Goal: Use online tool/utility: Utilize a website feature to perform a specific function

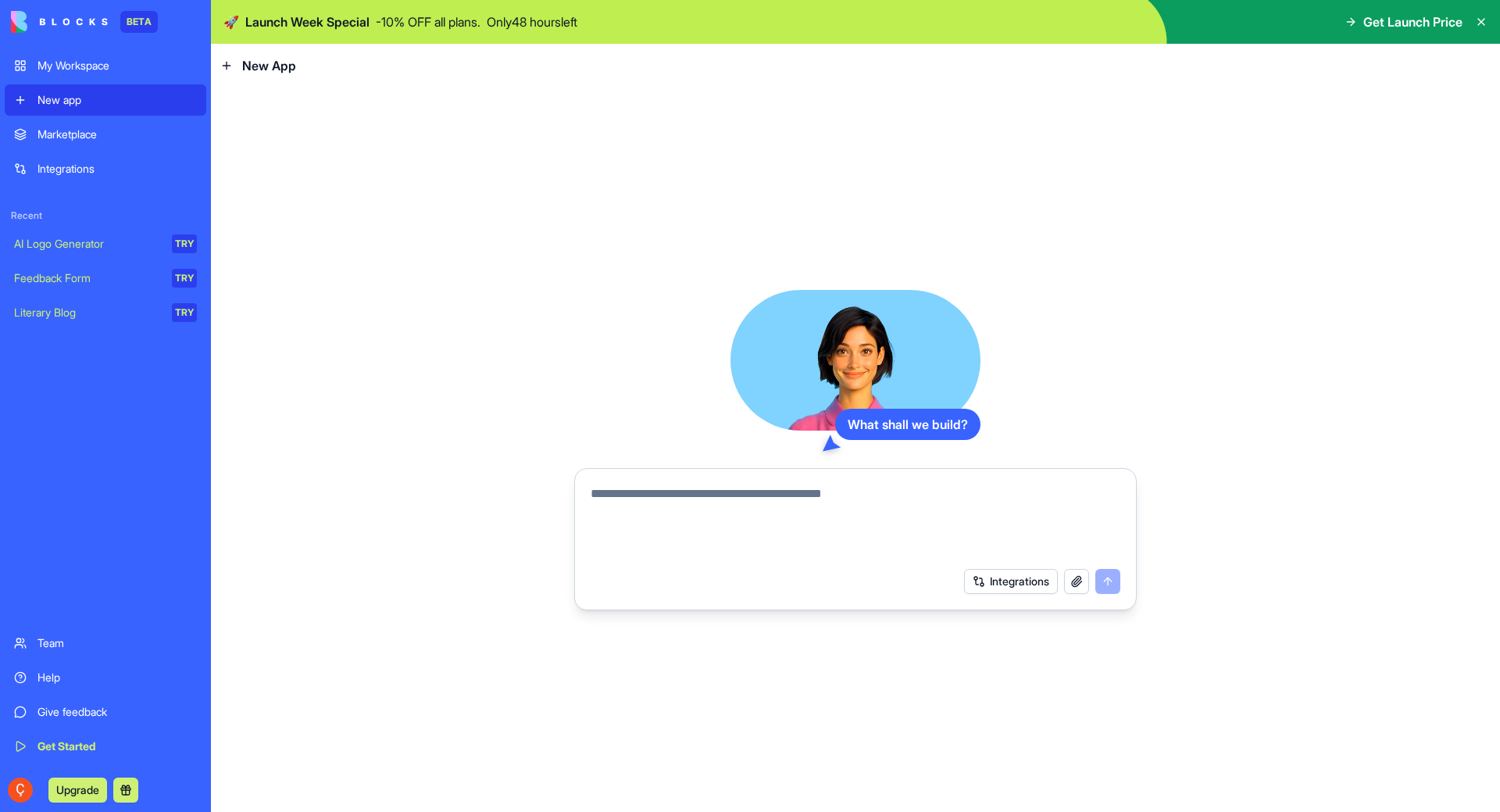
click at [55, 141] on div "Marketplace" at bounding box center [117, 134] width 159 height 16
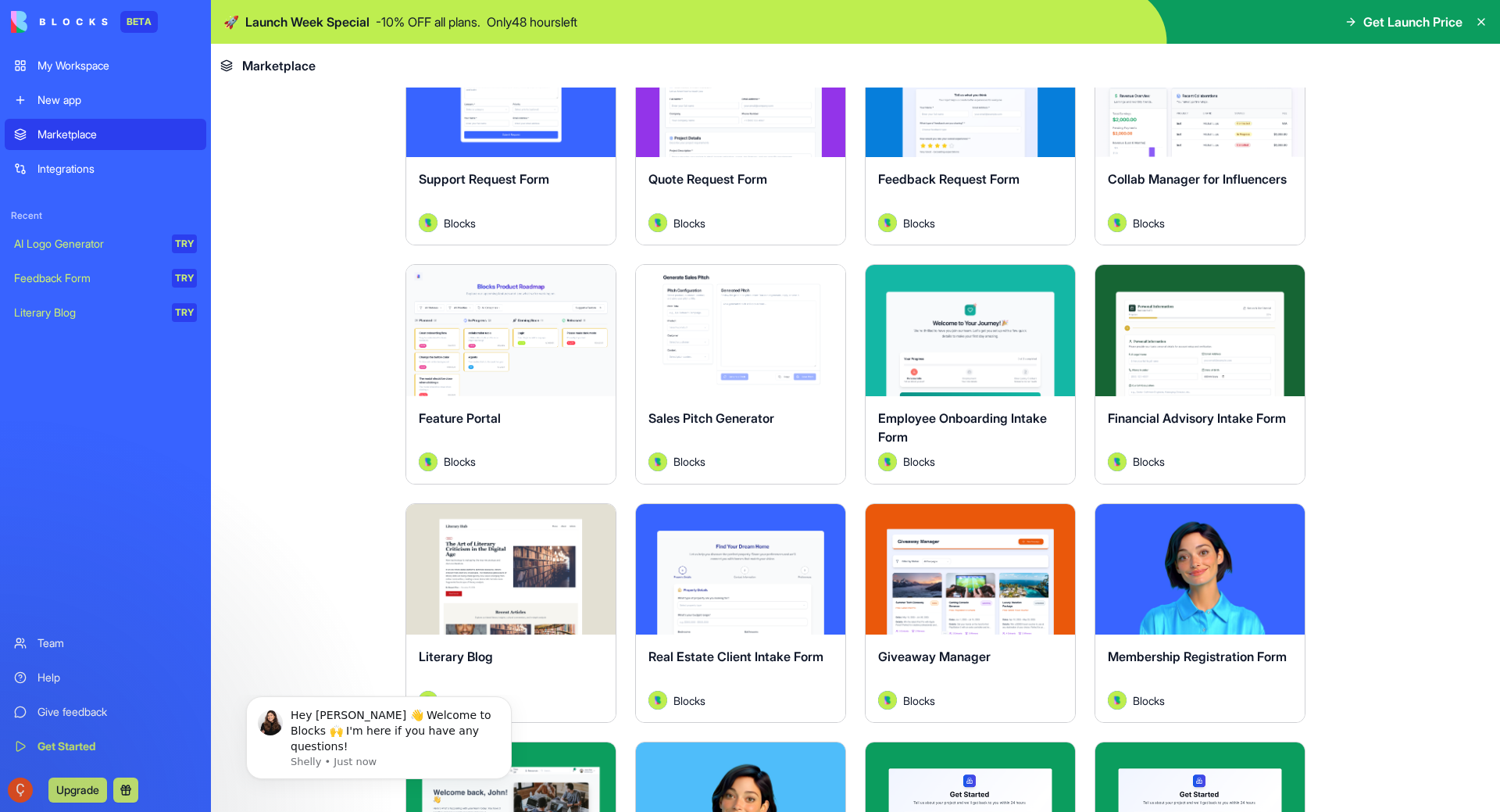
scroll to position [1484, 0]
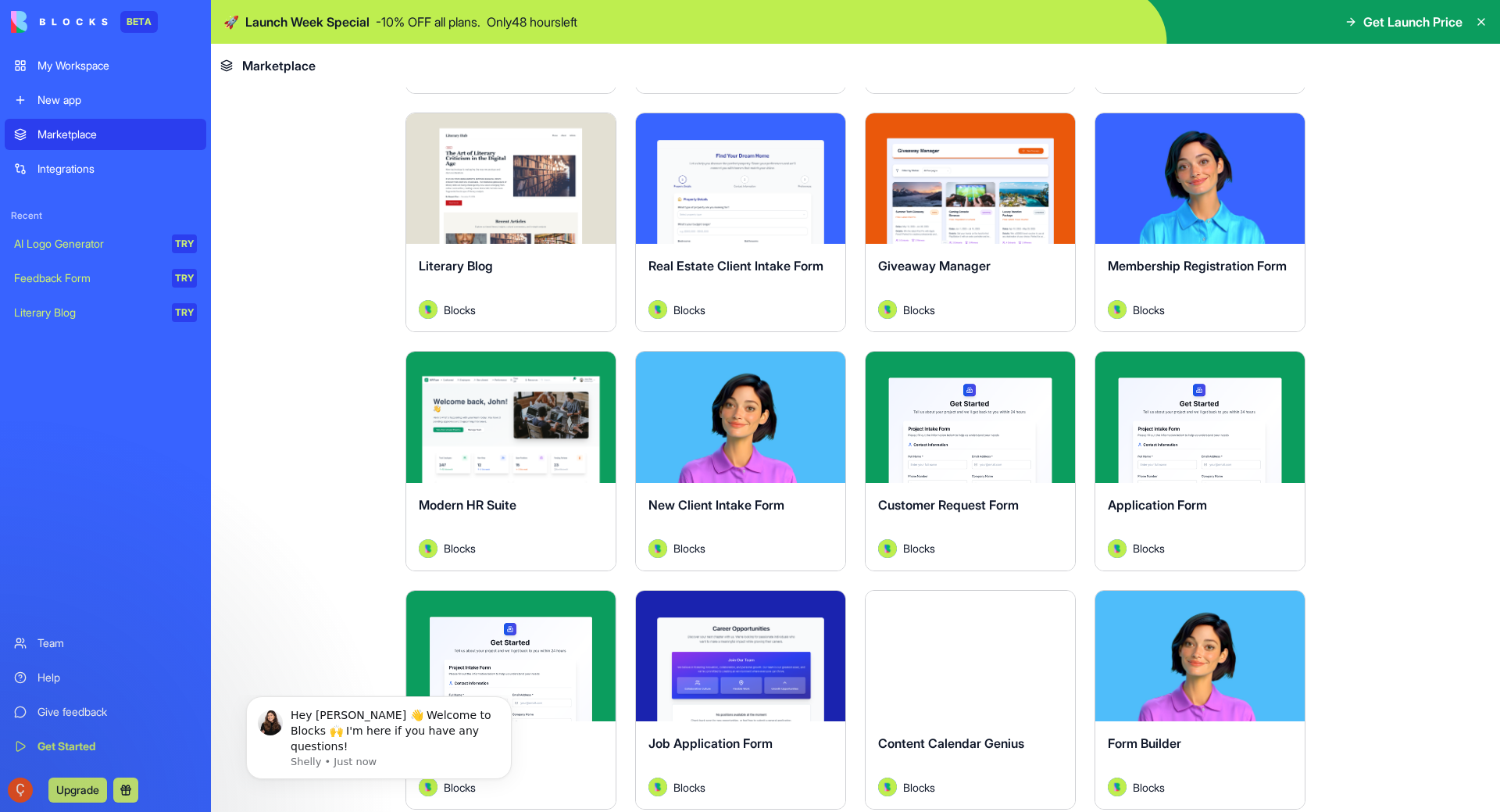
click at [524, 436] on div "Explore" at bounding box center [511, 417] width 210 height 132
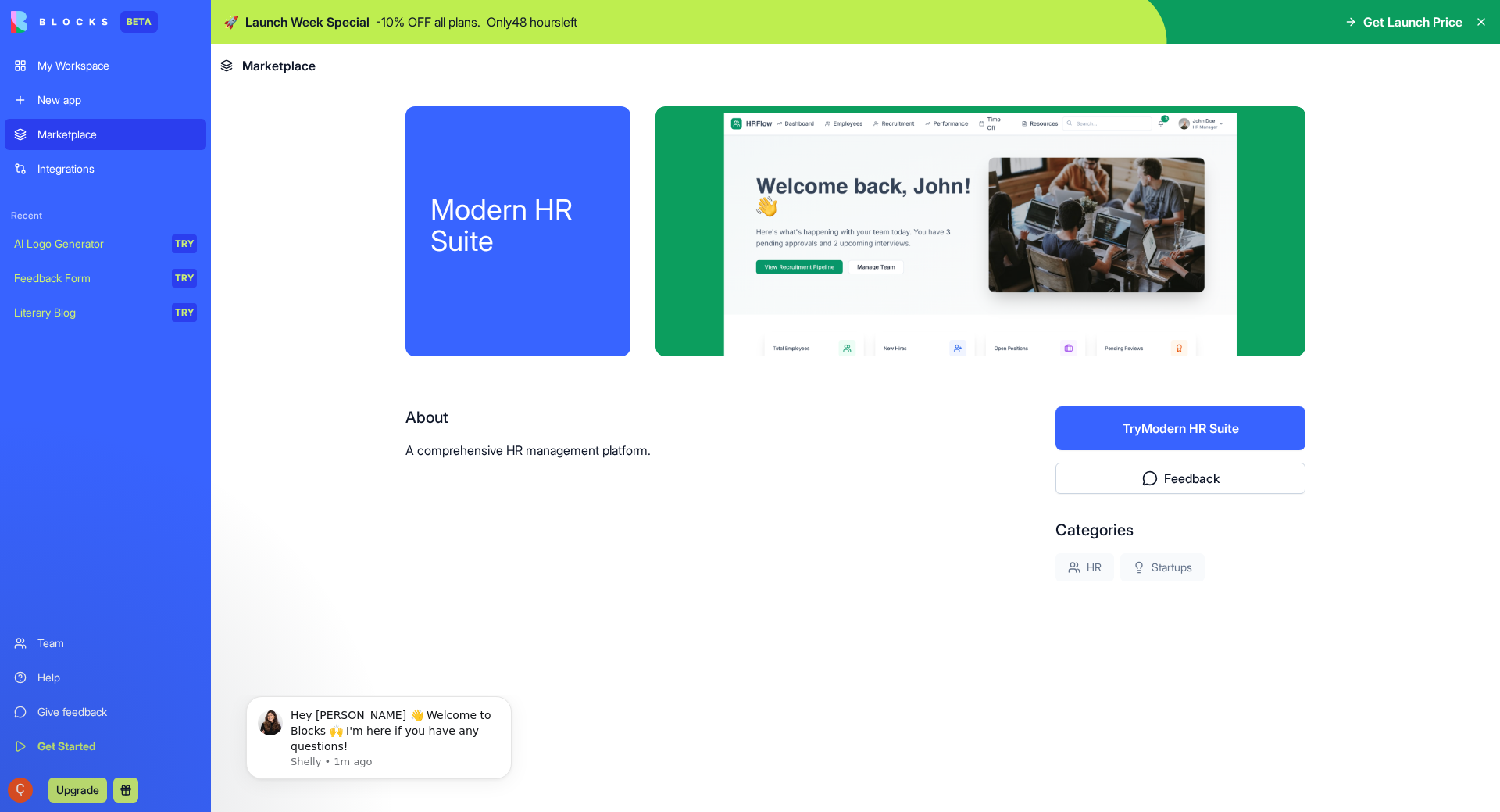
click at [1189, 420] on button "Try Modern HR Suite" at bounding box center [1180, 427] width 250 height 44
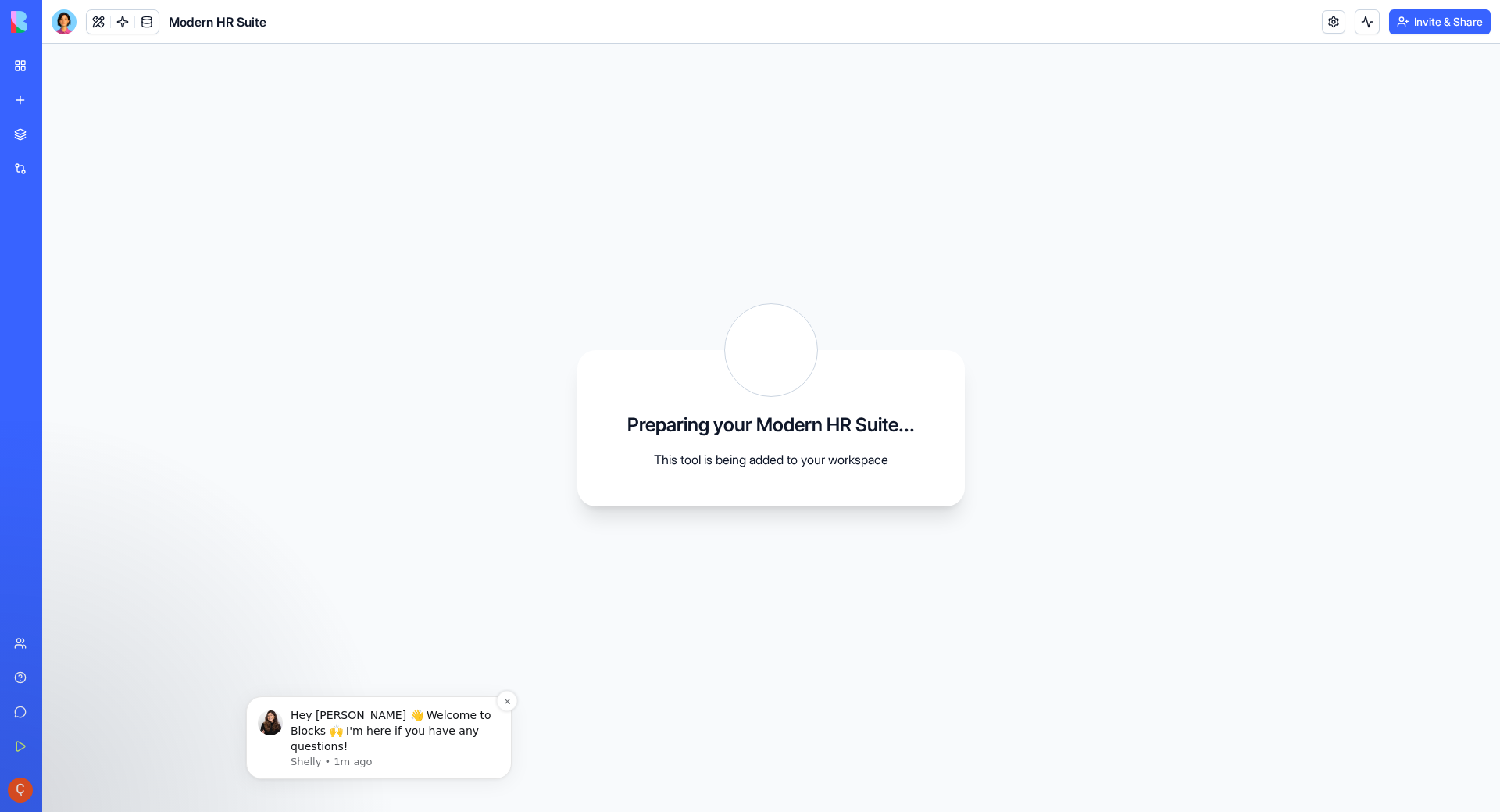
click at [266, 735] on img "message notification from Shelly, 1m ago. Hey Çağan 👋 Welcome to Blocks 🙌 I'm h…" at bounding box center [270, 722] width 25 height 25
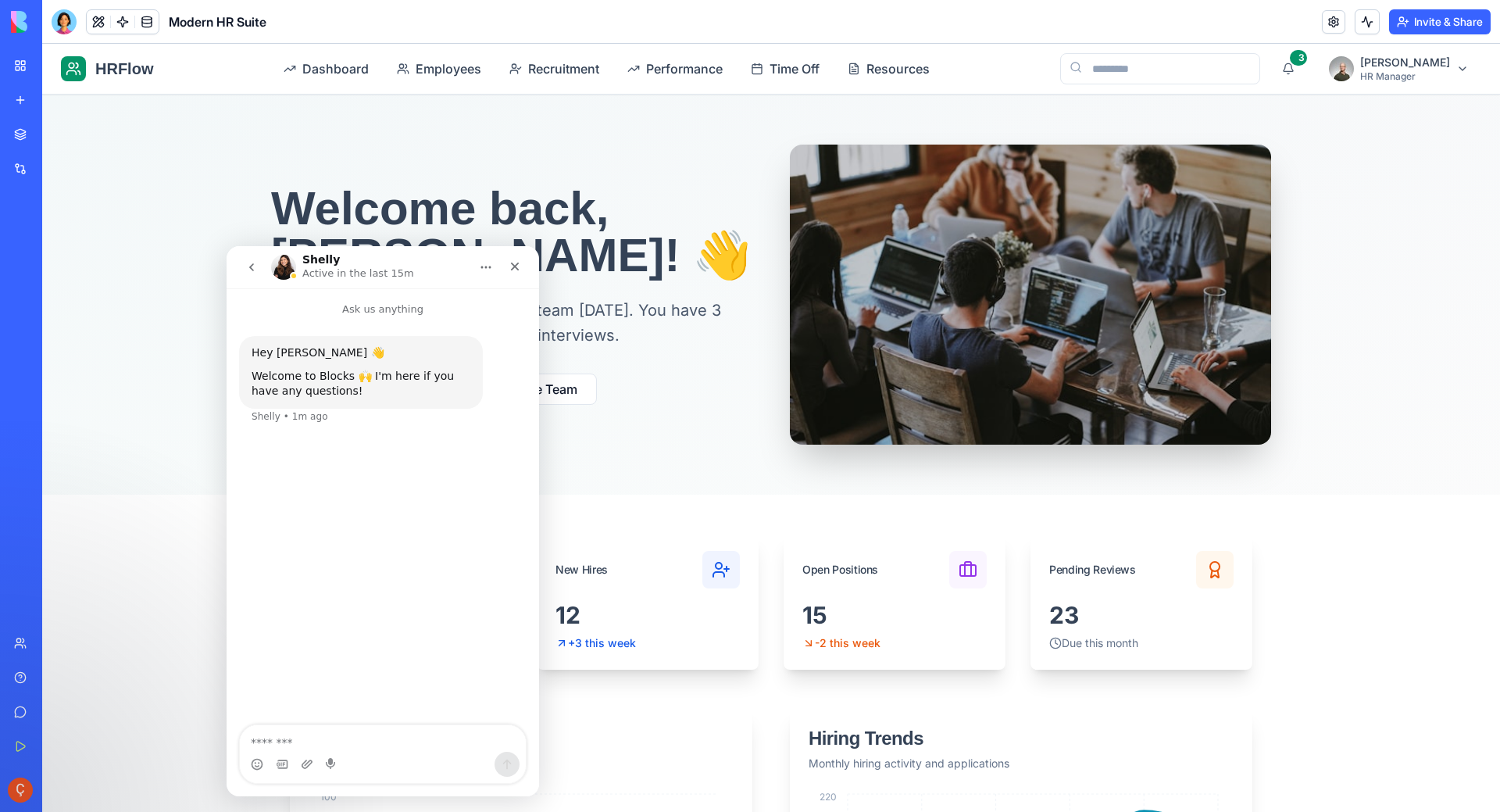
click at [282, 270] on img "Intercom messenger" at bounding box center [283, 267] width 25 height 25
click at [286, 271] on img "Intercom messenger" at bounding box center [283, 267] width 25 height 25
click at [510, 269] on icon "Close" at bounding box center [515, 266] width 12 height 12
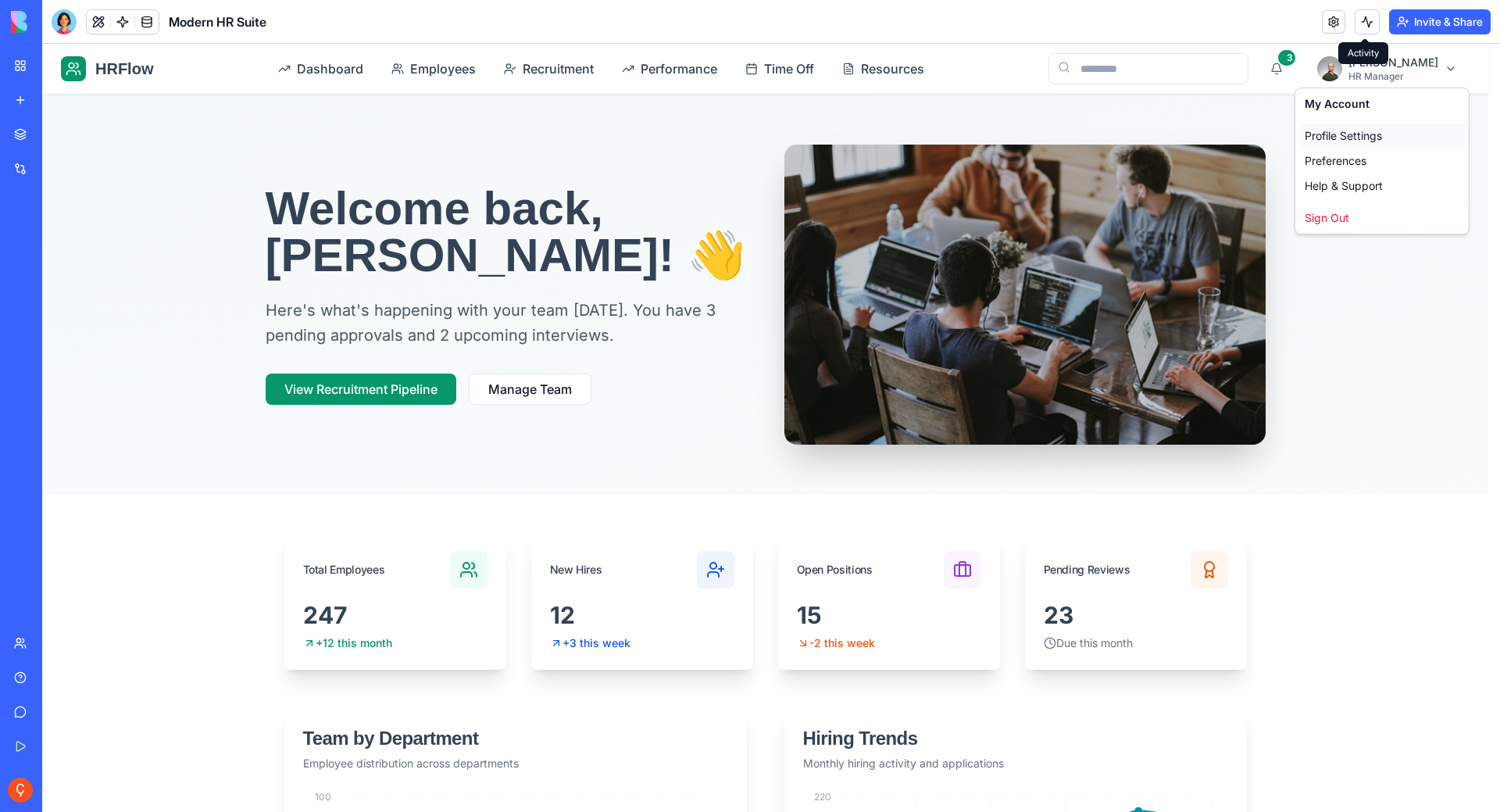
click at [1392, 132] on div "Profile Settings" at bounding box center [1382, 135] width 167 height 25
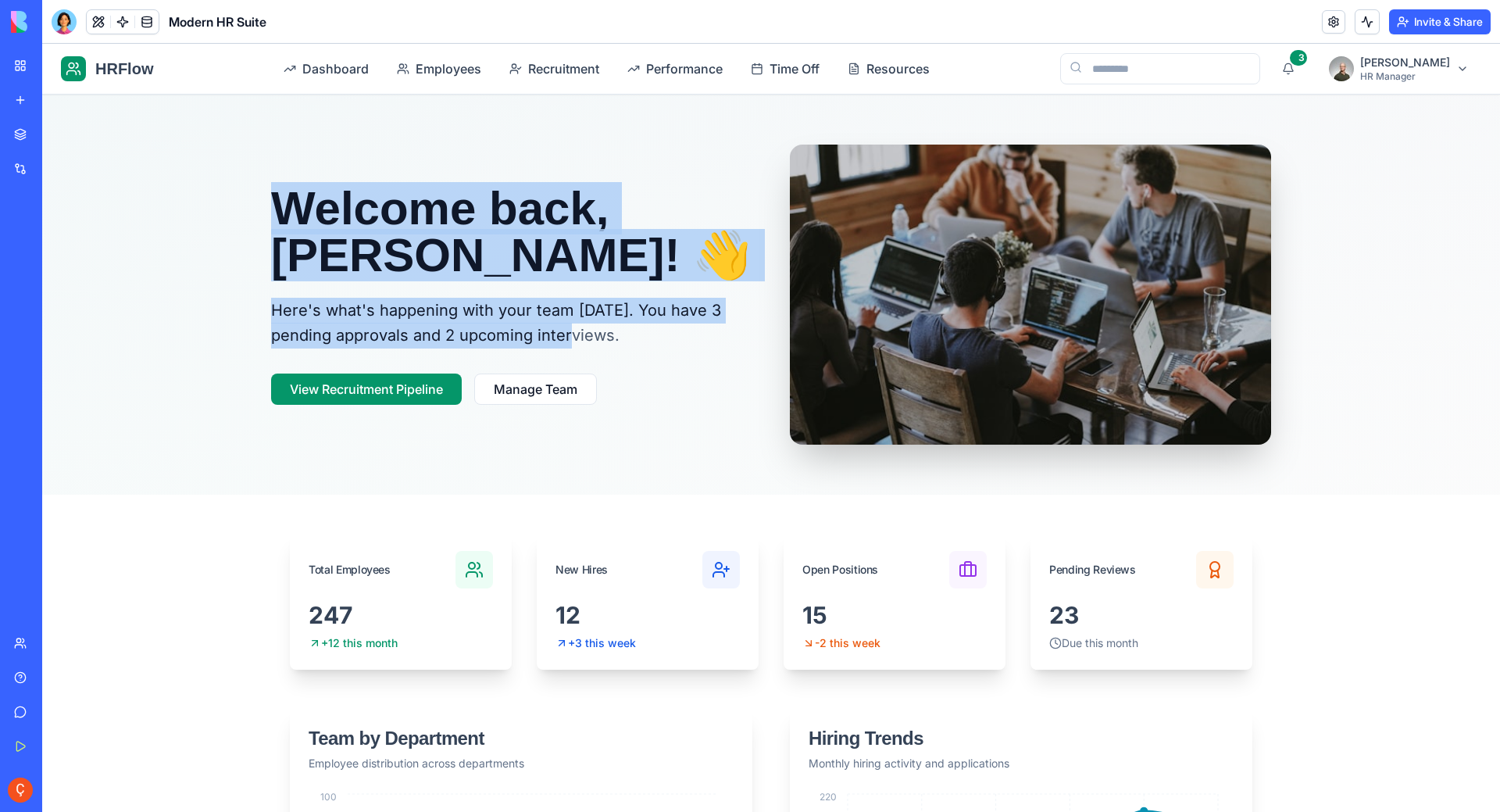
drag, startPoint x: 261, startPoint y: 310, endPoint x: 573, endPoint y: 339, distance: 313.3
click at [570, 339] on div "Welcome back, [PERSON_NAME]! 👋 Here's what's happening with your team [DATE]. Y…" at bounding box center [771, 294] width 1457 height 400
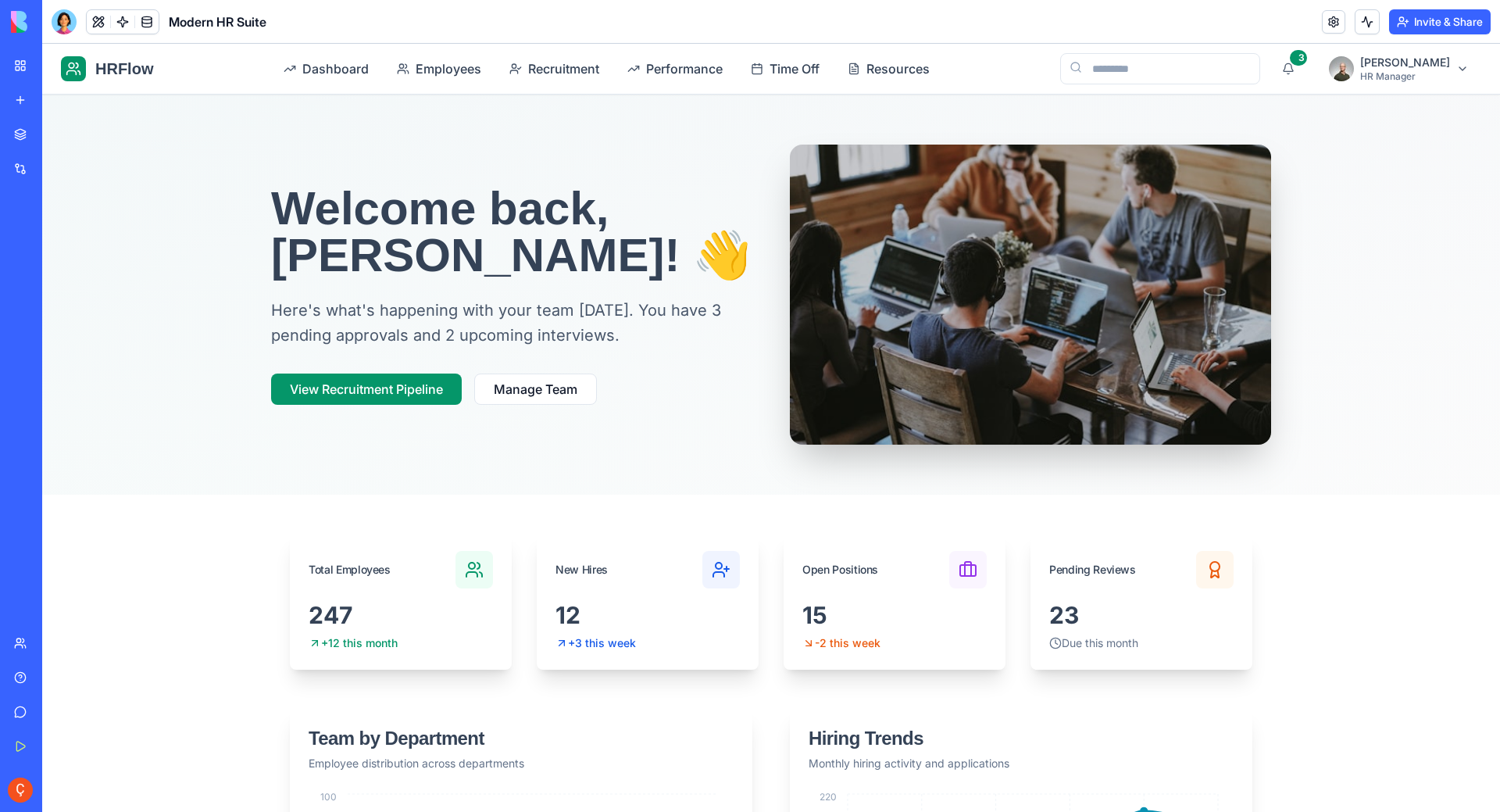
click at [589, 339] on p "Here's what's happening with your team [DATE]. You have 3 pending approvals and…" at bounding box center [511, 323] width 481 height 51
click at [907, 59] on span "Resources" at bounding box center [898, 69] width 63 height 19
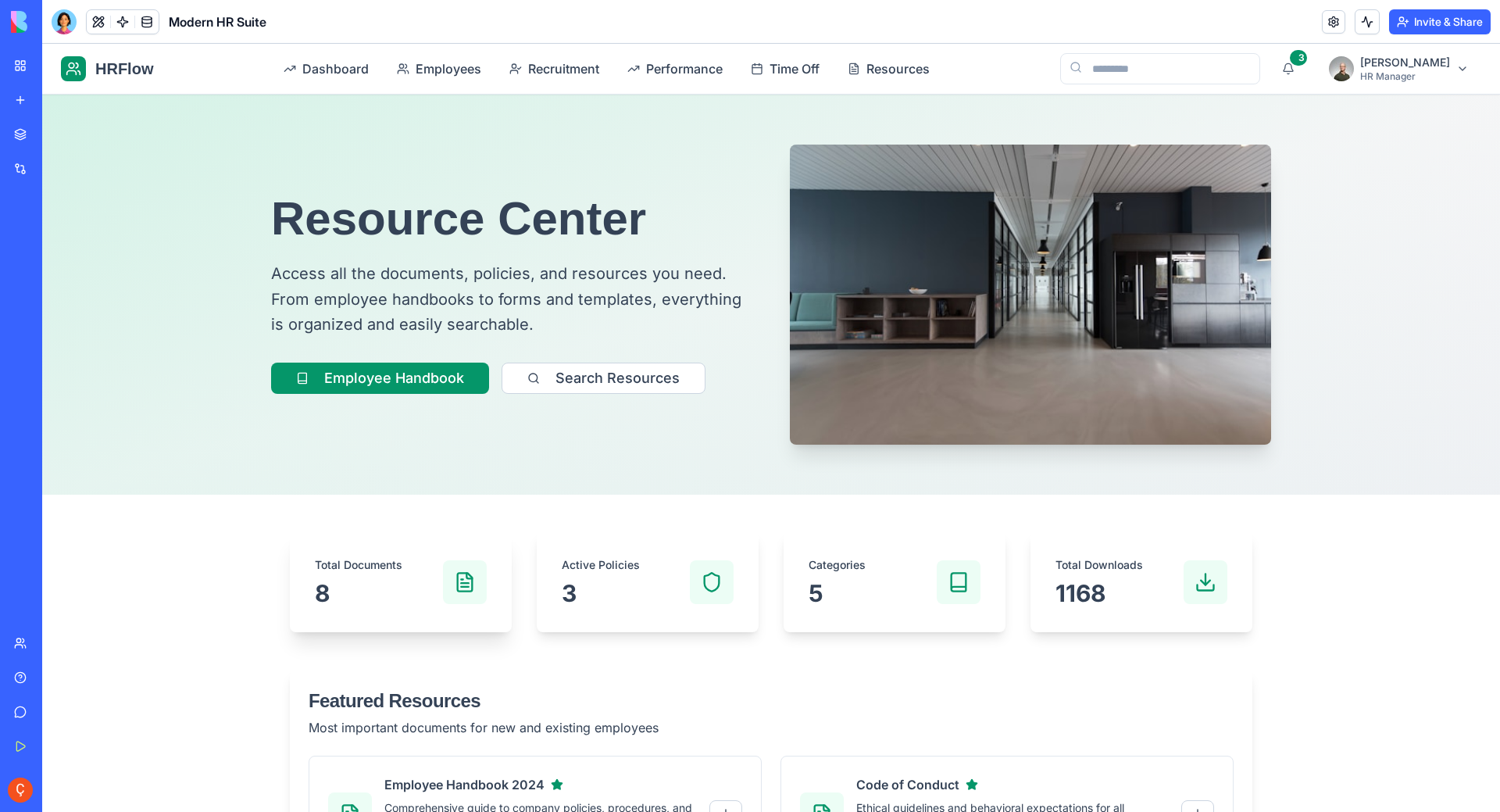
click at [405, 567] on div "Total Documents 8" at bounding box center [400, 582] width 172 height 50
click at [362, 568] on p "Total Documents" at bounding box center [359, 565] width 87 height 16
click at [1338, 18] on link at bounding box center [1333, 21] width 23 height 23
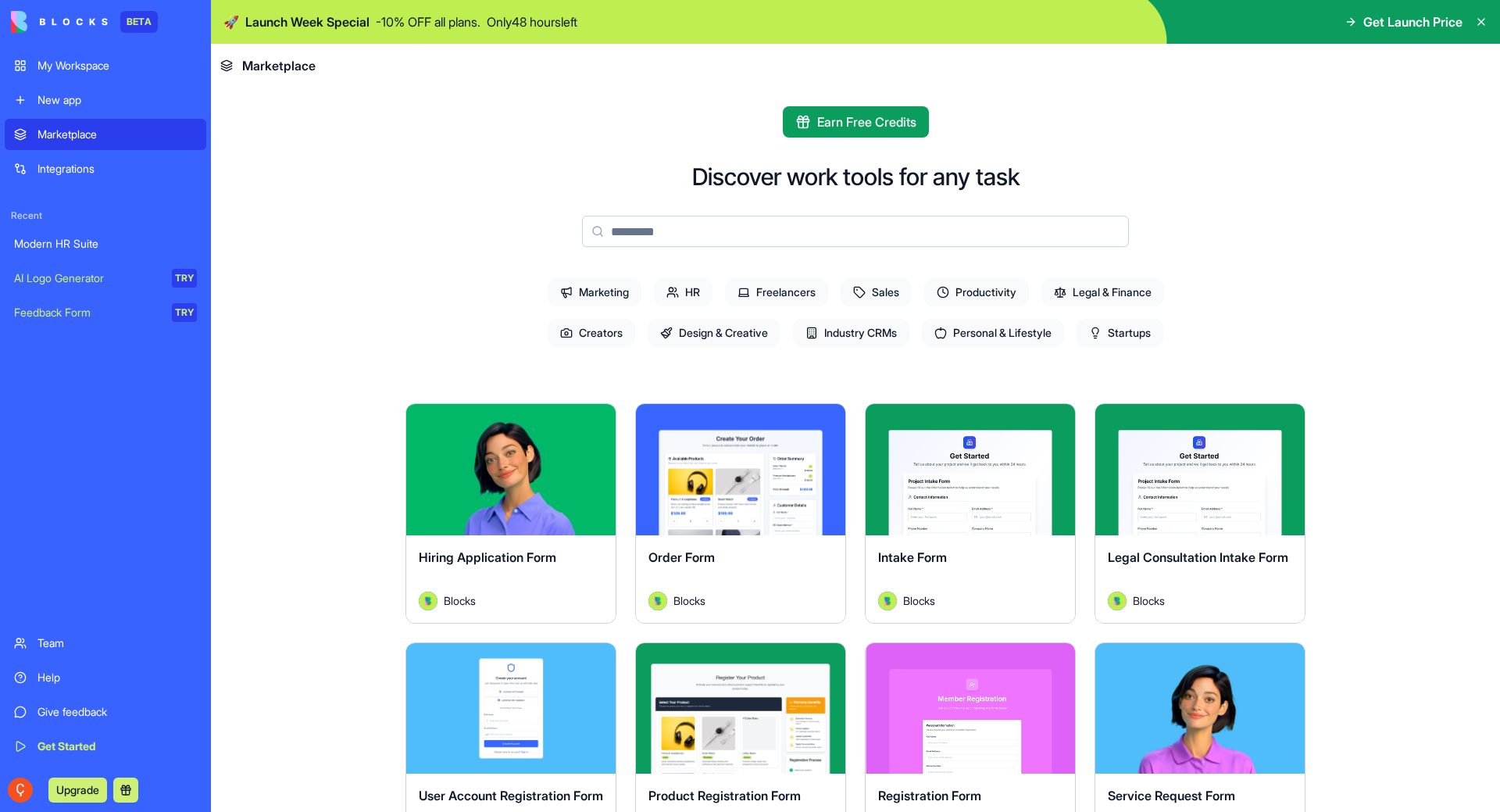
click at [82, 73] on link "My Workspace" at bounding box center [105, 66] width 201 height 32
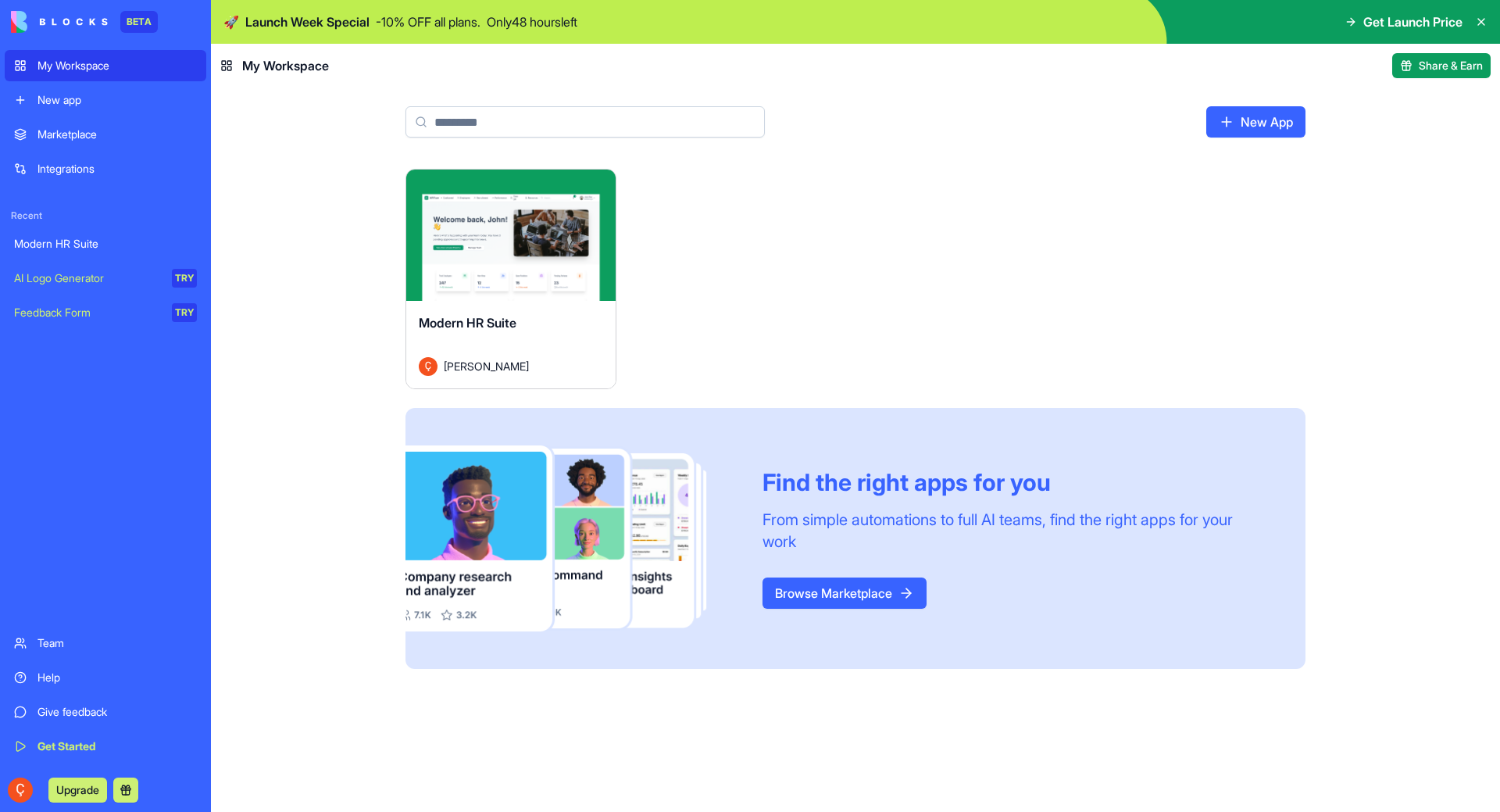
drag, startPoint x: 72, startPoint y: 107, endPoint x: 130, endPoint y: 126, distance: 61.0
click at [70, 106] on div "New app" at bounding box center [117, 99] width 159 height 16
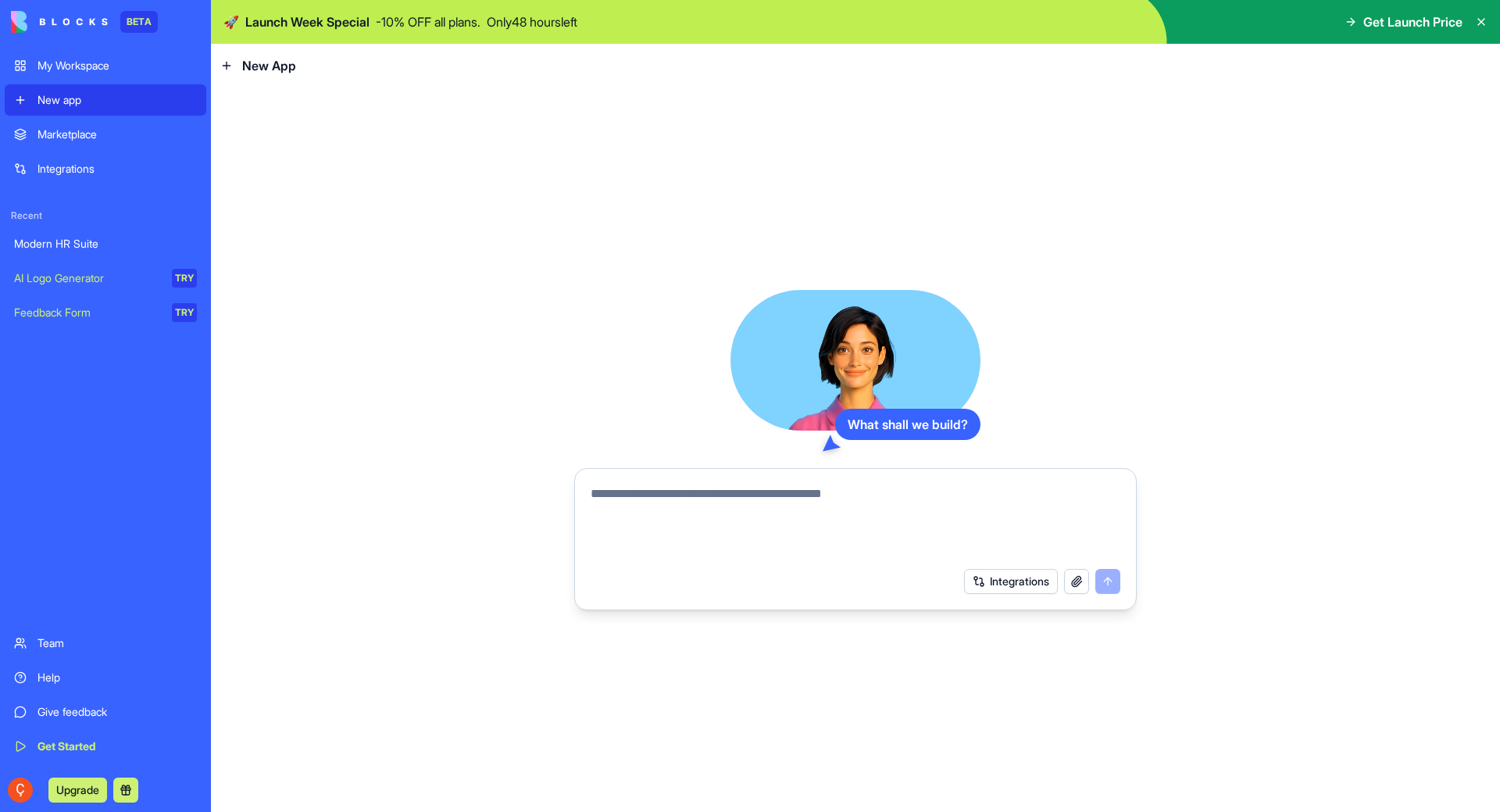
click at [766, 497] on textarea at bounding box center [855, 521] width 529 height 75
type textarea "**********"
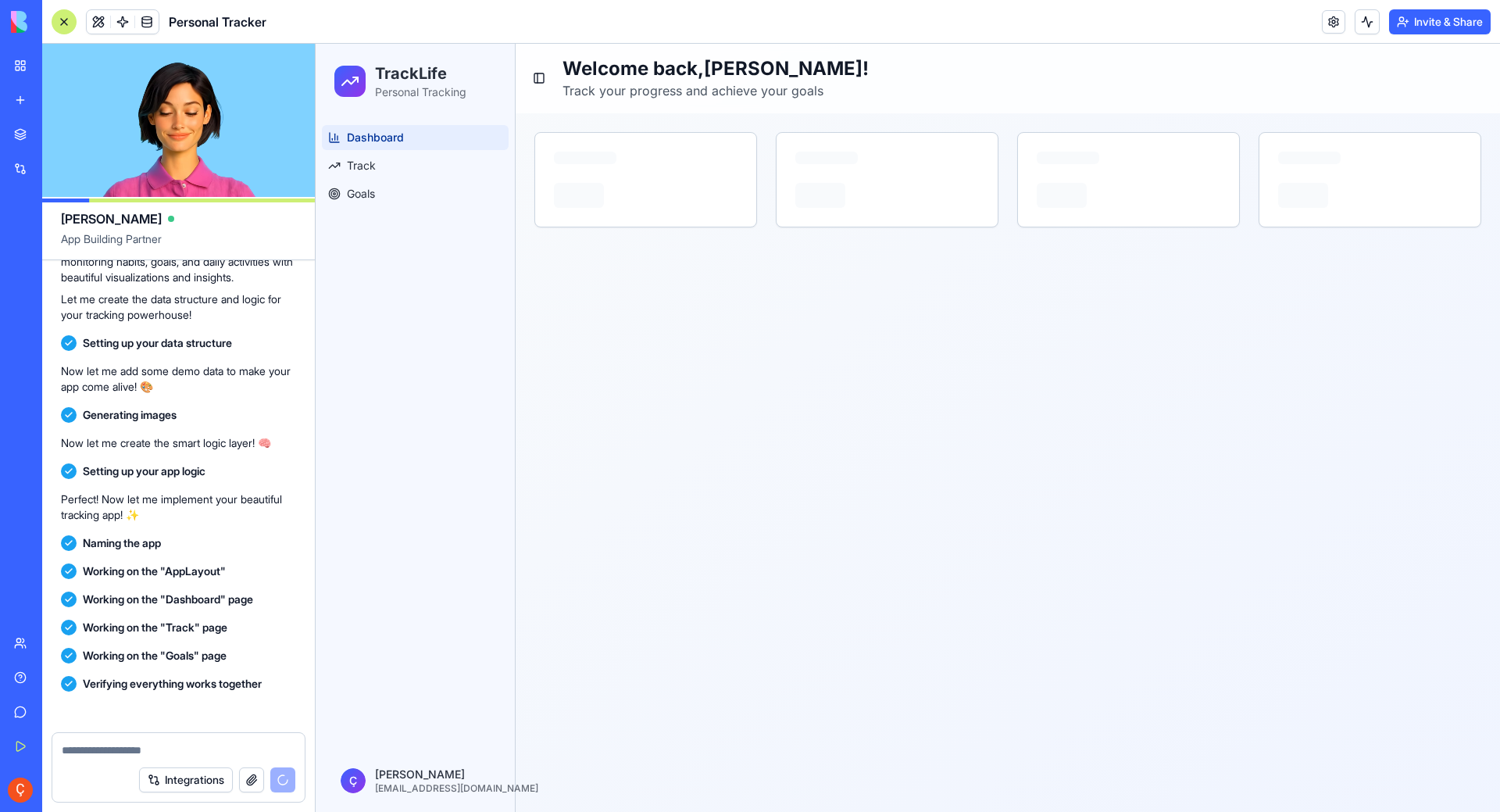
scroll to position [347, 0]
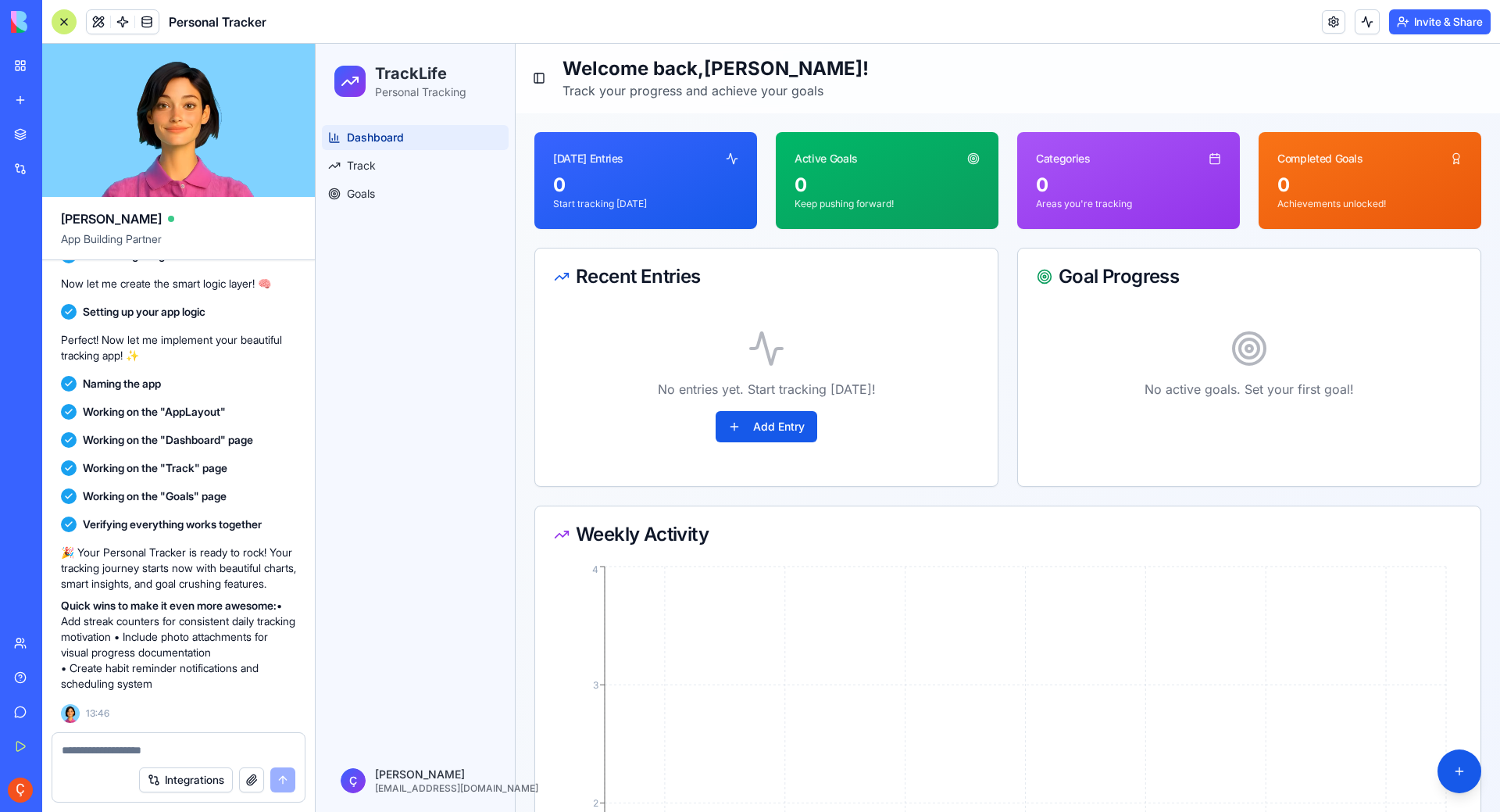
click at [605, 301] on div "Recent Entries" at bounding box center [766, 276] width 463 height 57
click at [728, 429] on button "Add Entry" at bounding box center [767, 426] width 102 height 32
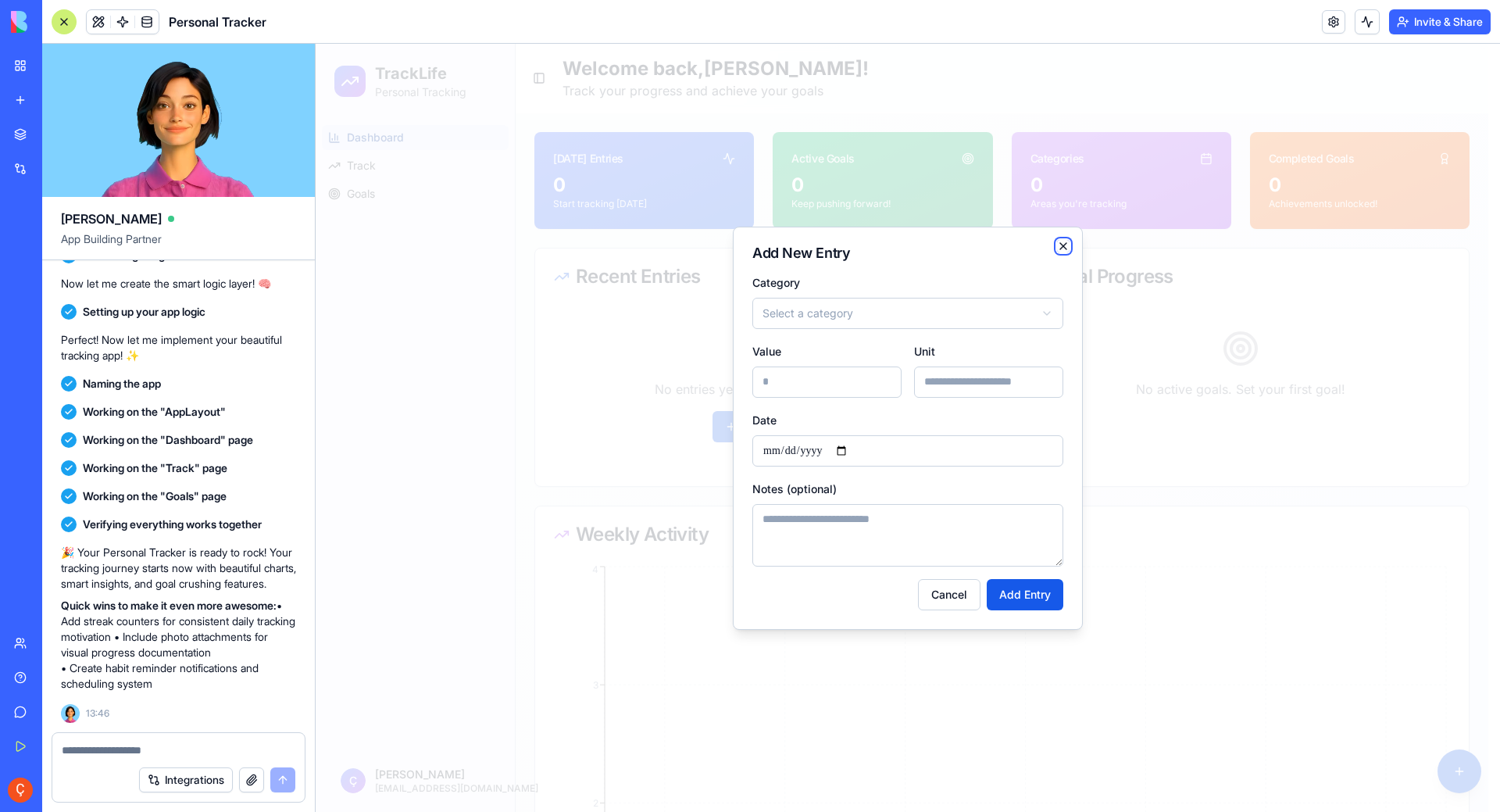
click at [1061, 247] on icon "button" at bounding box center [1063, 246] width 6 height 6
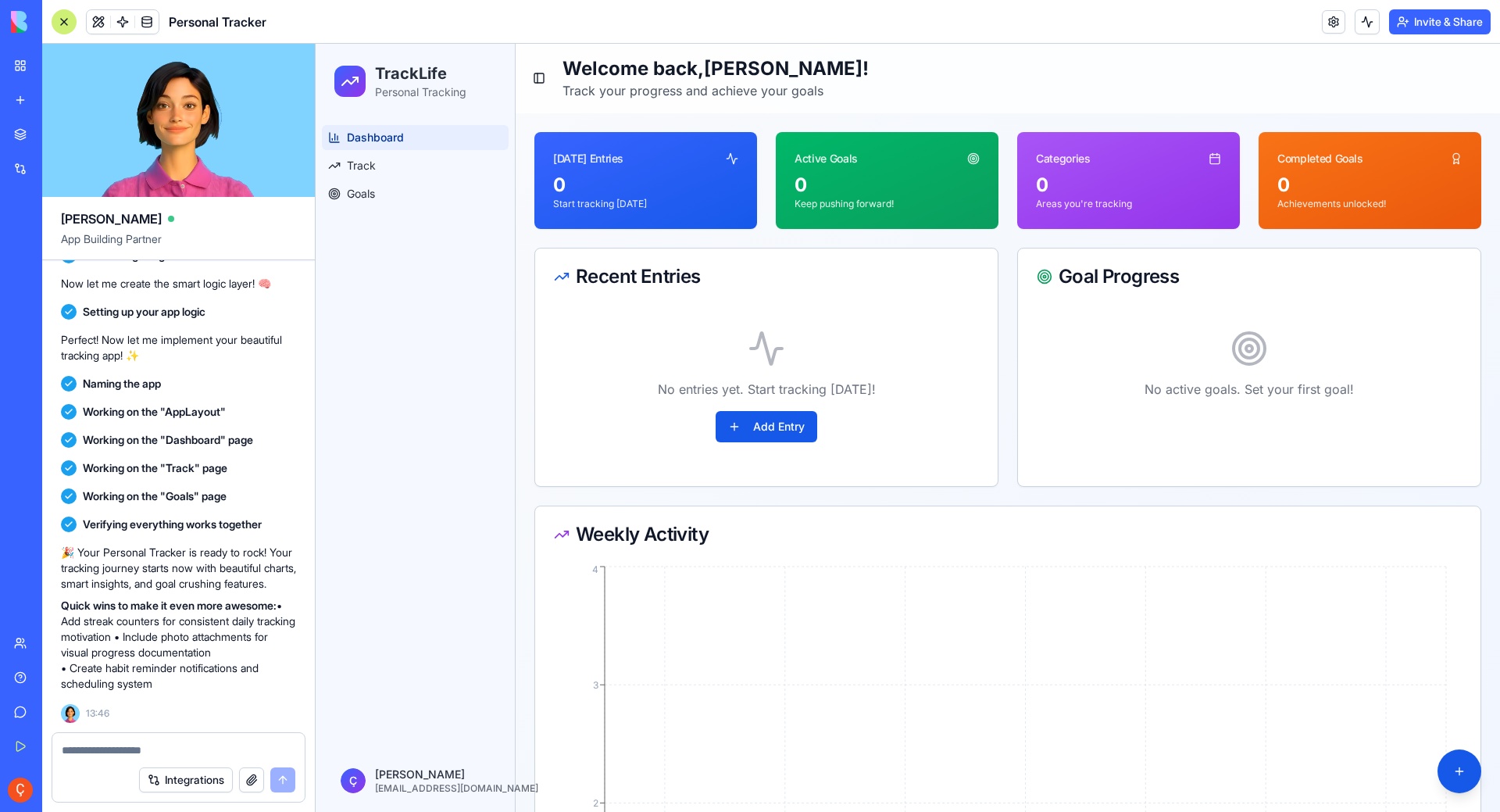
click at [681, 130] on div "[DATE] Entries 0 Start tracking [DATE] Active Goals 0 Keep pushing forward! Cat…" at bounding box center [1008, 741] width 985 height 1256
click at [686, 148] on div "[DATE] Entries" at bounding box center [645, 152] width 222 height 41
drag, startPoint x: 686, startPoint y: 148, endPoint x: 604, endPoint y: 144, distance: 82.1
click at [604, 144] on div "[DATE] Entries" at bounding box center [645, 152] width 222 height 41
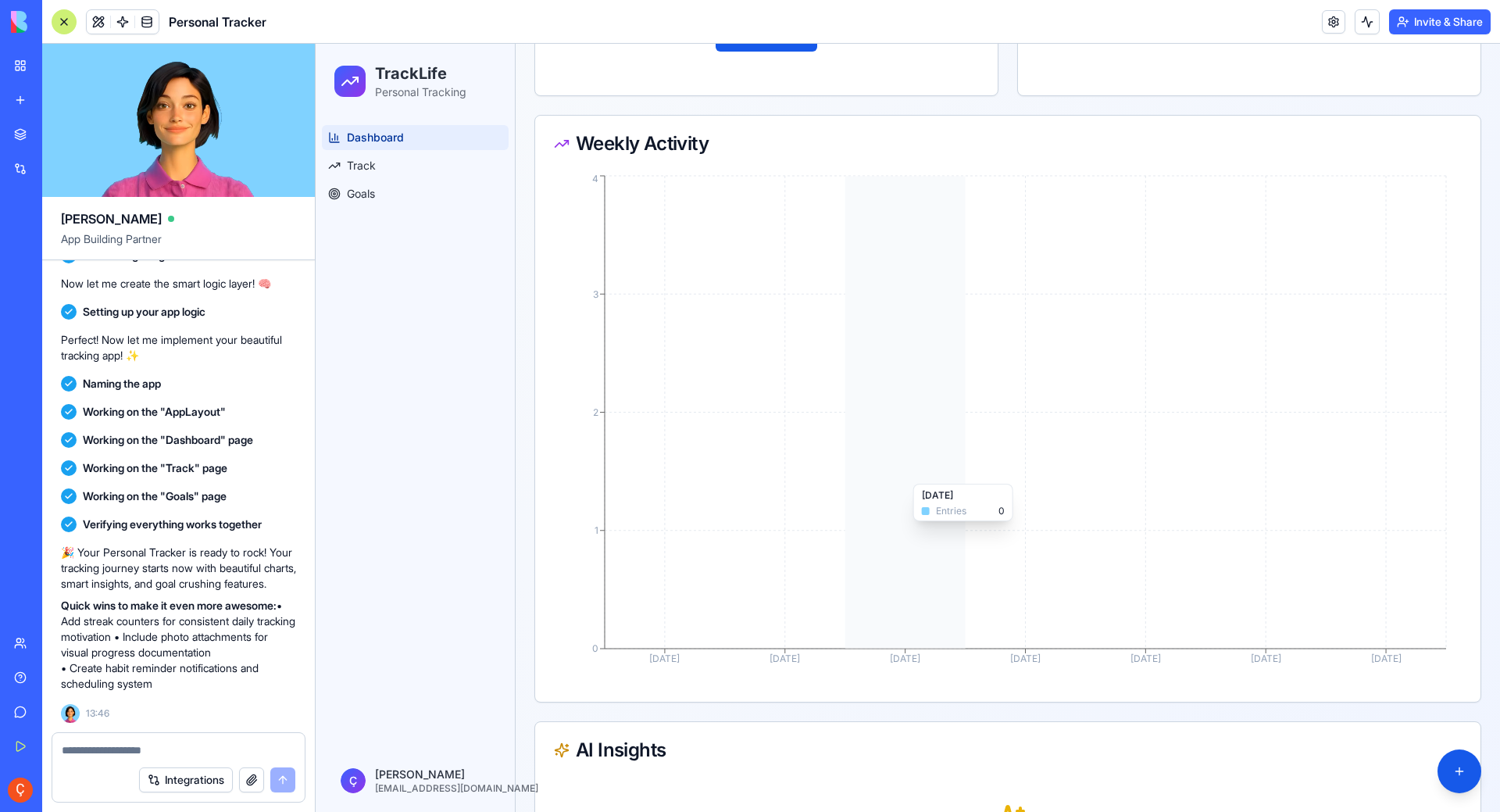
scroll to position [0, 0]
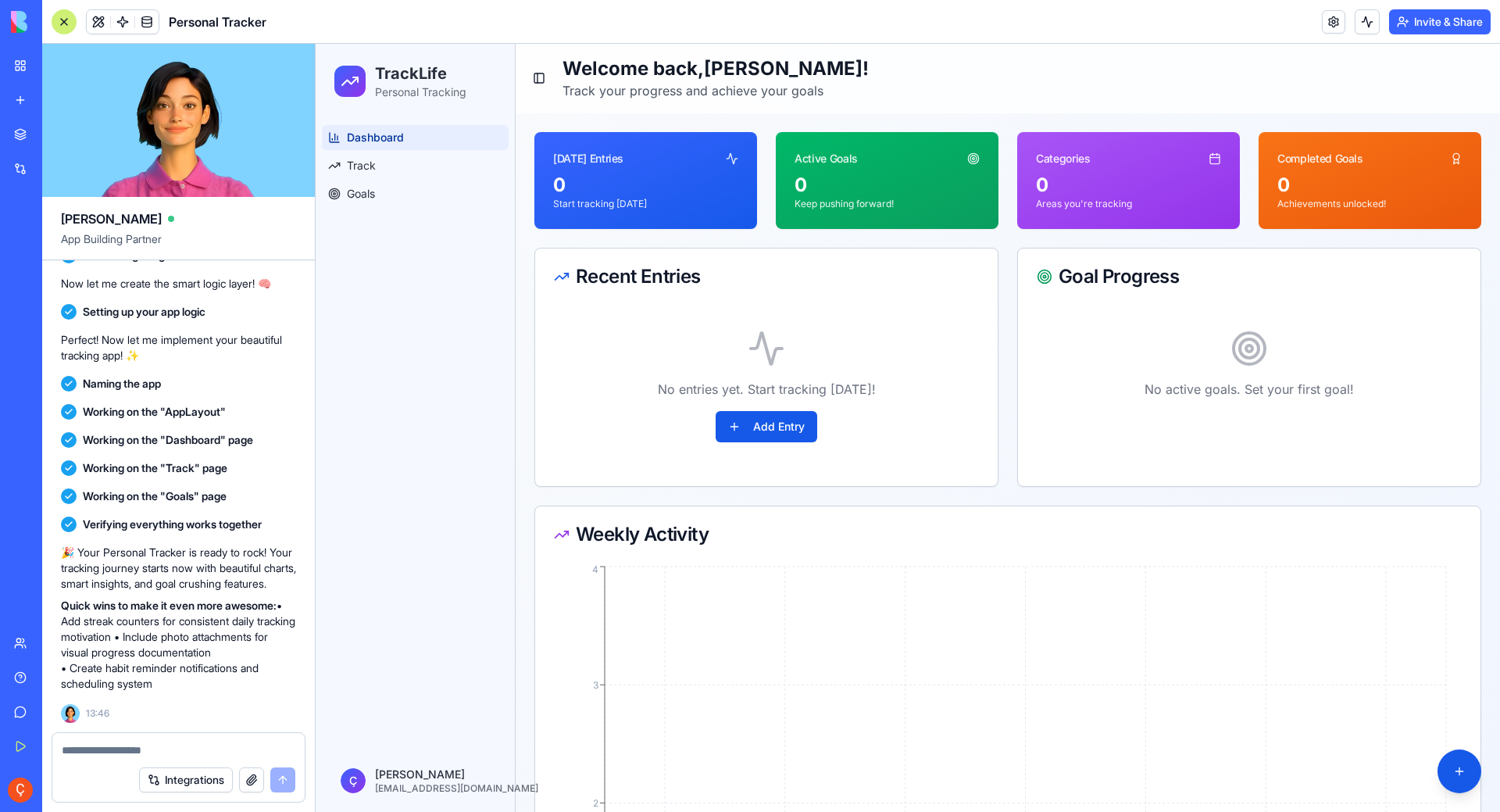
click at [661, 324] on div "No entries yet. Start tracking [DATE]! Add Entry" at bounding box center [766, 386] width 425 height 162
click at [371, 168] on span "Track" at bounding box center [361, 165] width 29 height 16
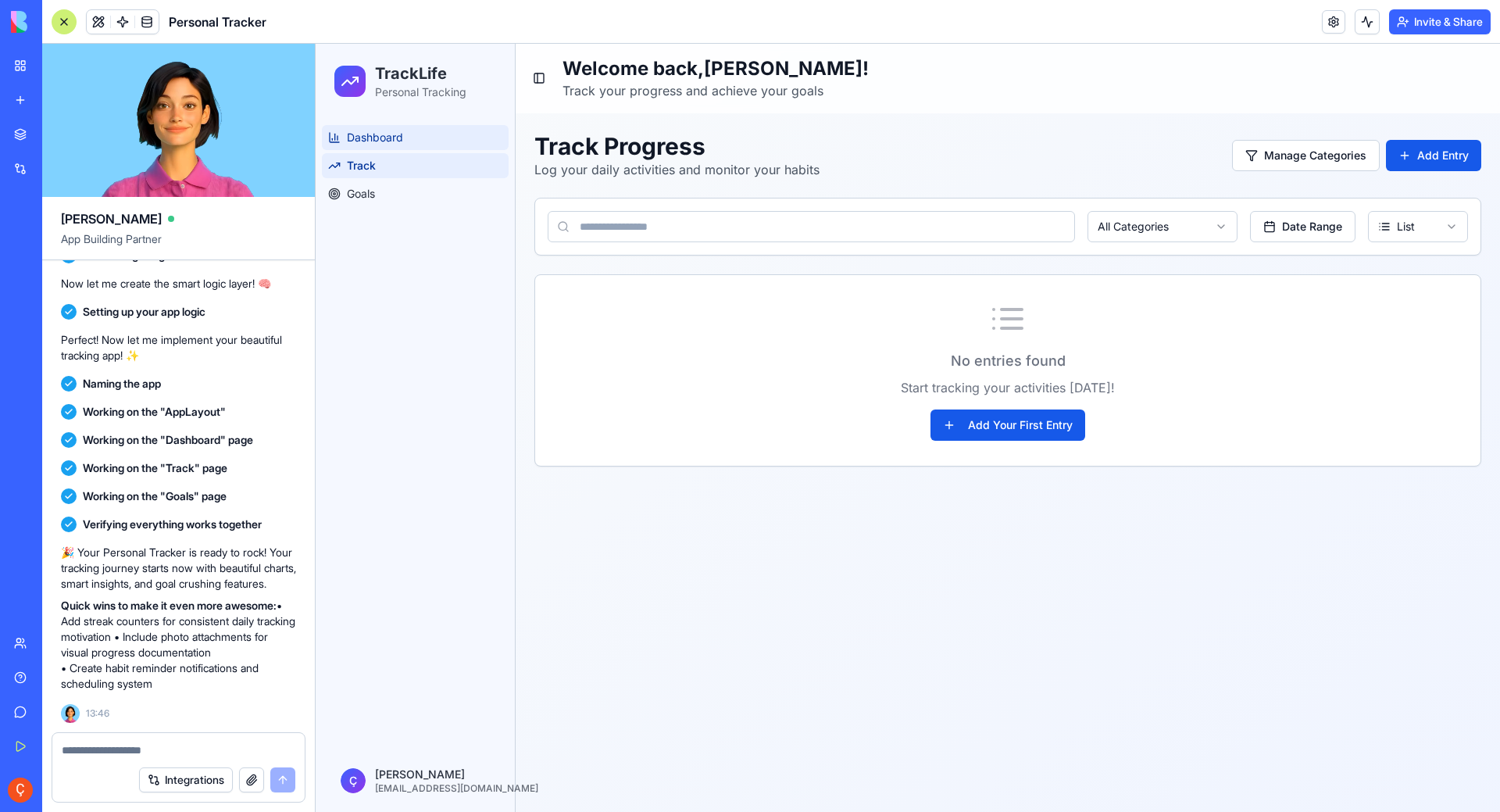
click at [375, 145] on span "Dashboard" at bounding box center [375, 137] width 57 height 16
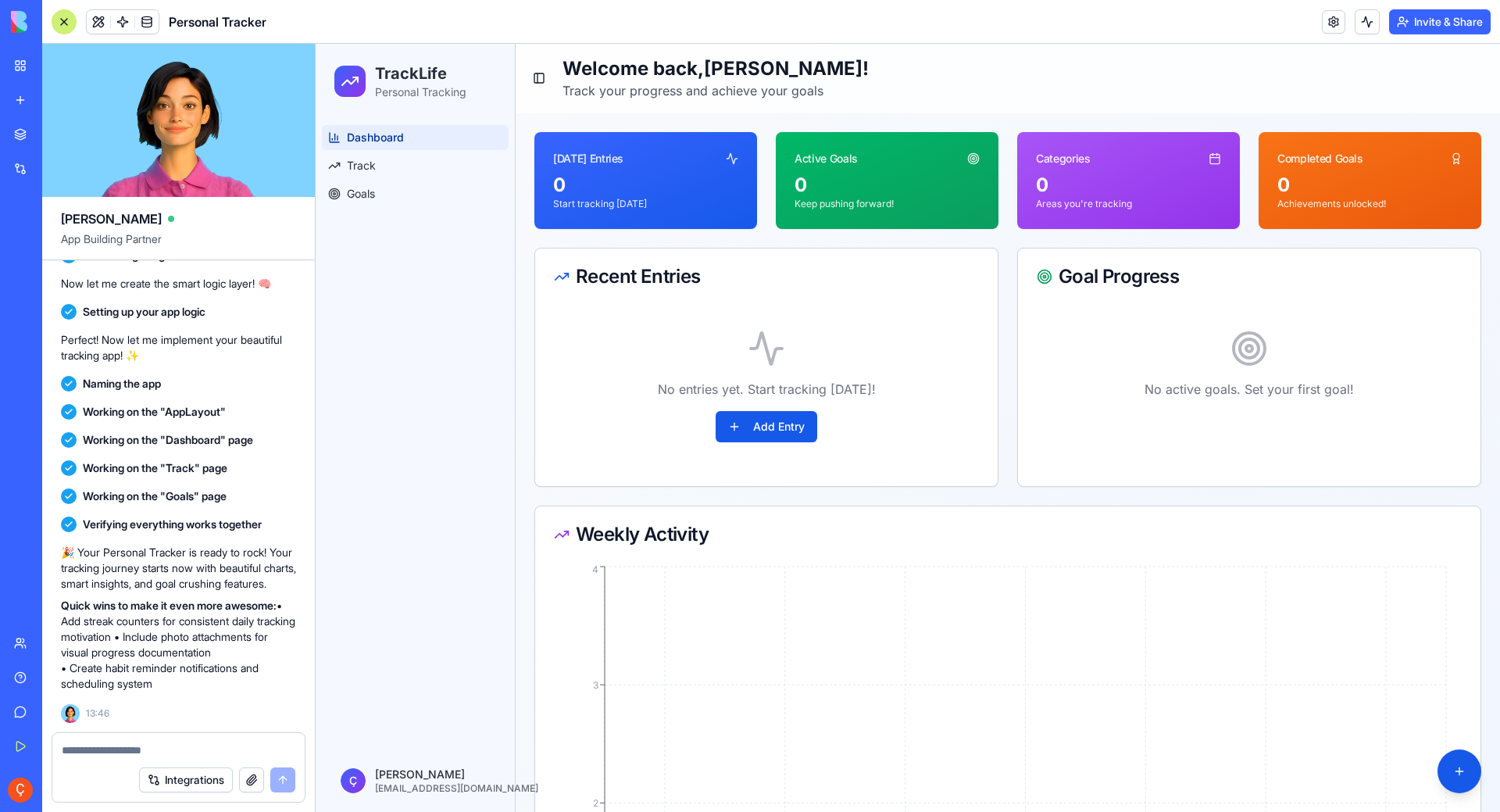
click at [607, 210] on div "0 Start tracking [DATE]" at bounding box center [645, 200] width 222 height 57
click at [718, 429] on button "Add Entry" at bounding box center [767, 426] width 102 height 32
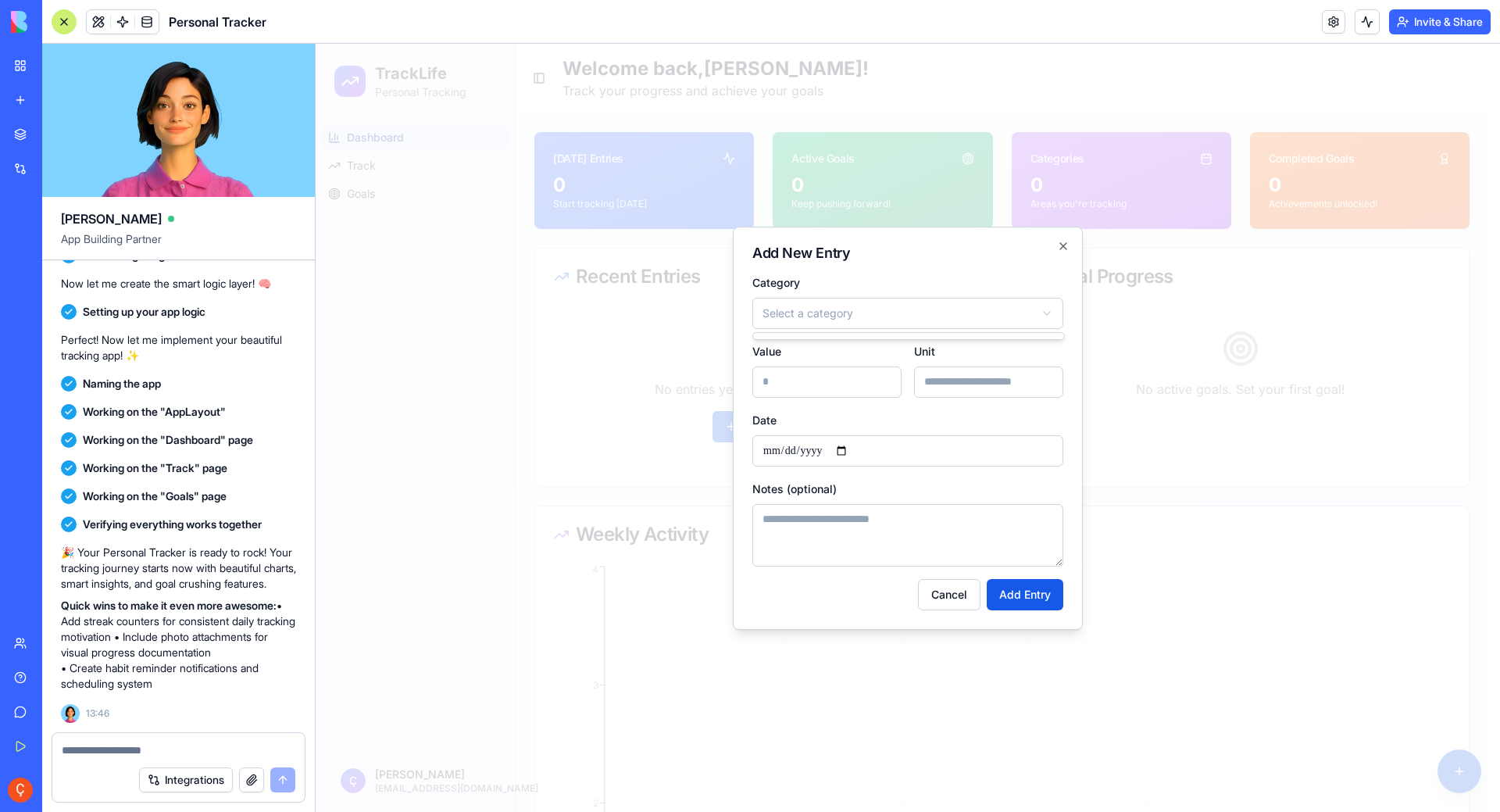
click at [894, 324] on body "**********" at bounding box center [901, 703] width 1173 height 1318
click at [1065, 246] on icon "button" at bounding box center [1062, 246] width 12 height 12
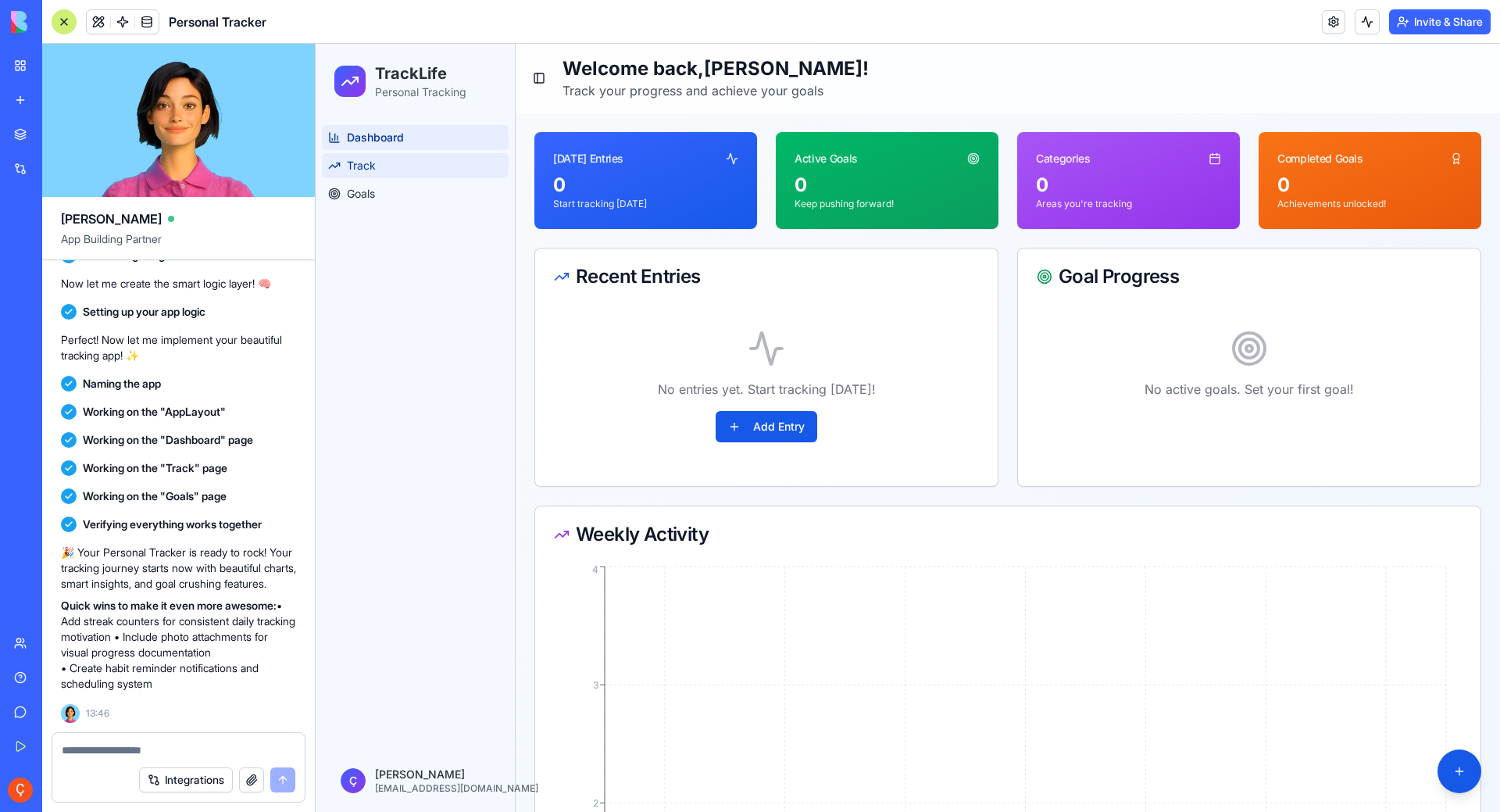
click at [344, 169] on link "Track" at bounding box center [414, 165] width 186 height 25
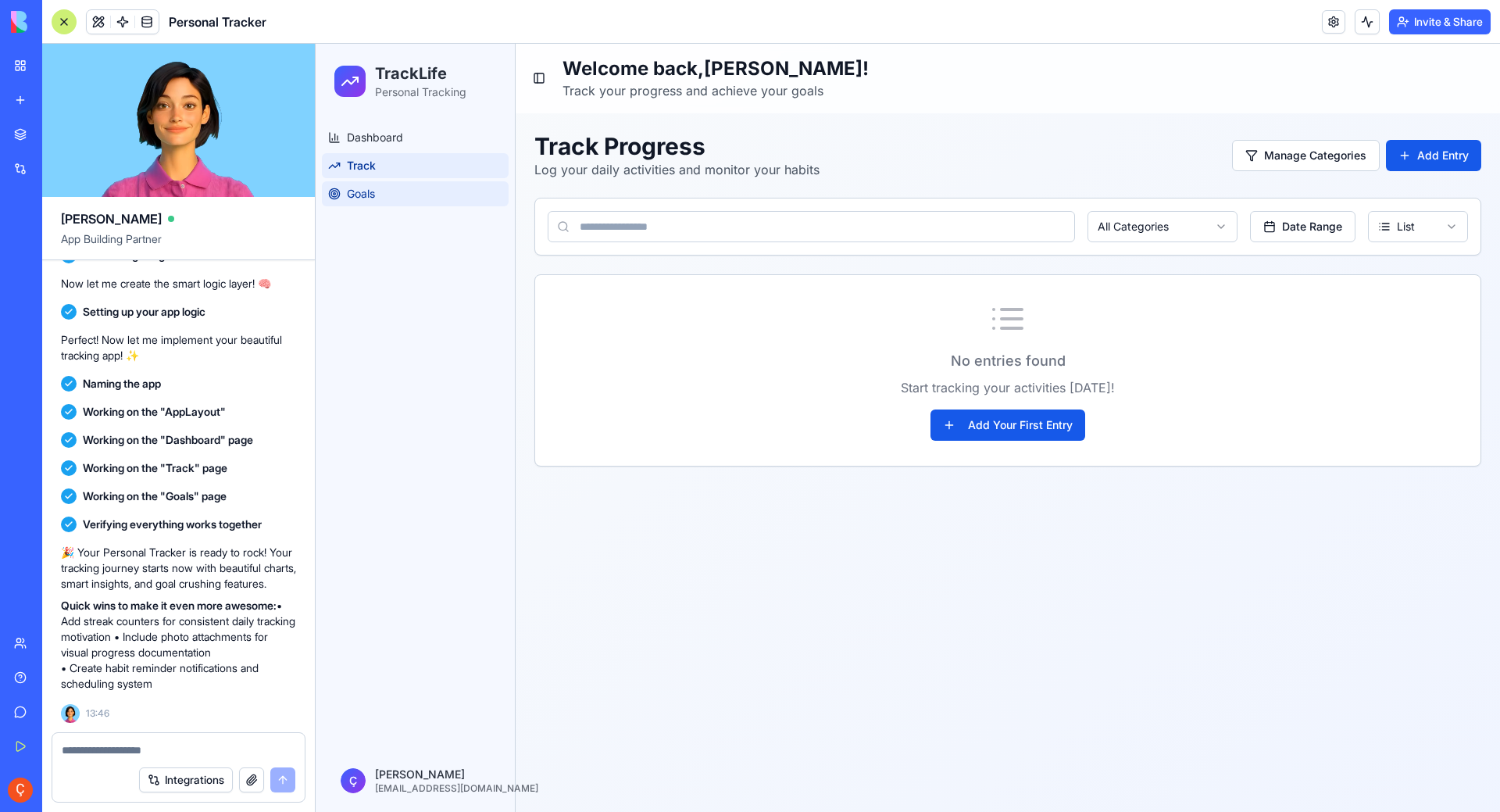
click at [389, 197] on link "Goals" at bounding box center [414, 193] width 186 height 25
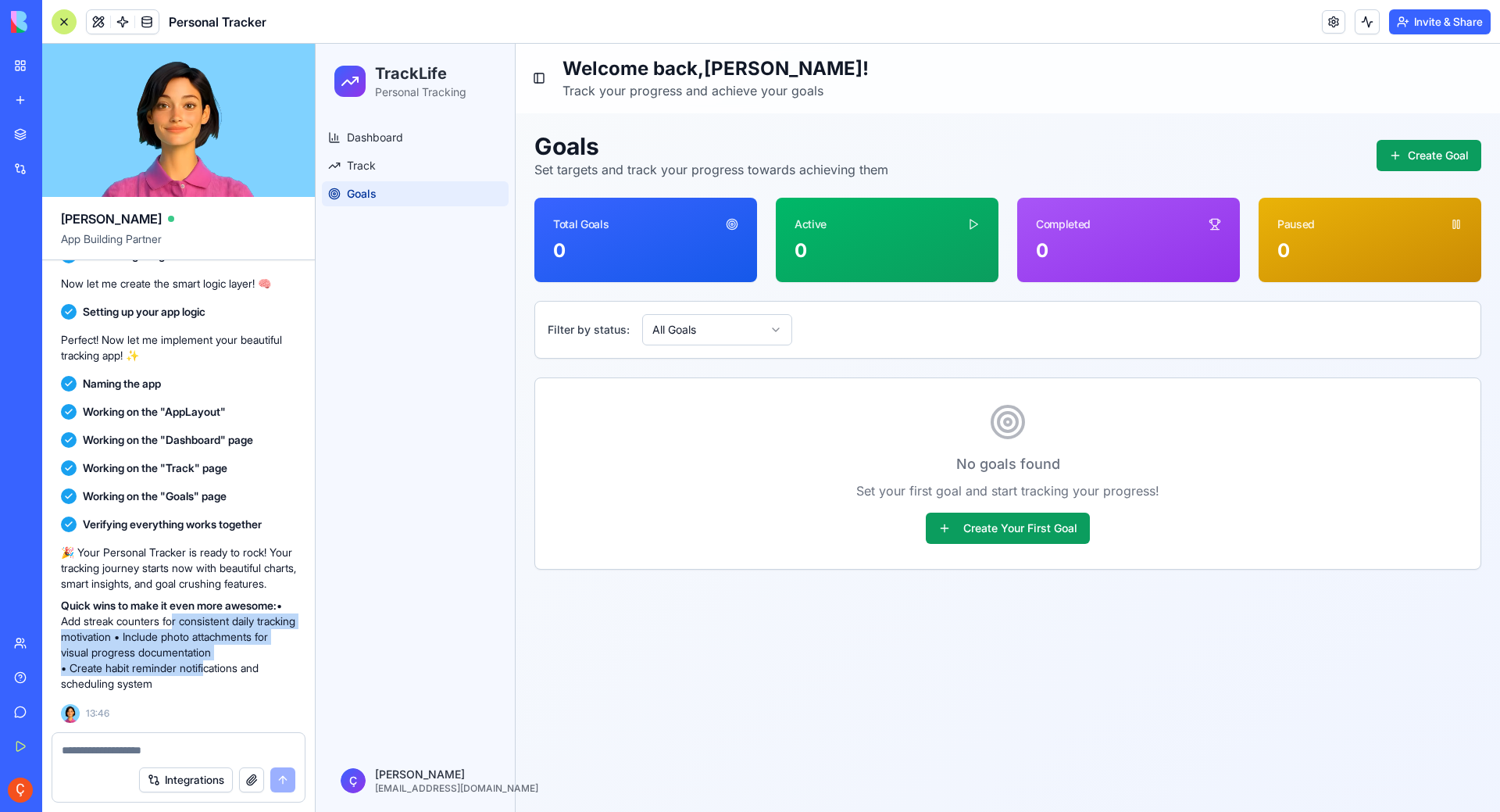
drag, startPoint x: 184, startPoint y: 613, endPoint x: 208, endPoint y: 664, distance: 56.4
click at [208, 664] on p "Quick wins to make it even more awesome: • Add streak counters for consistent d…" at bounding box center [179, 644] width 235 height 94
click at [94, 20] on span at bounding box center [98, 21] width 44 height 44
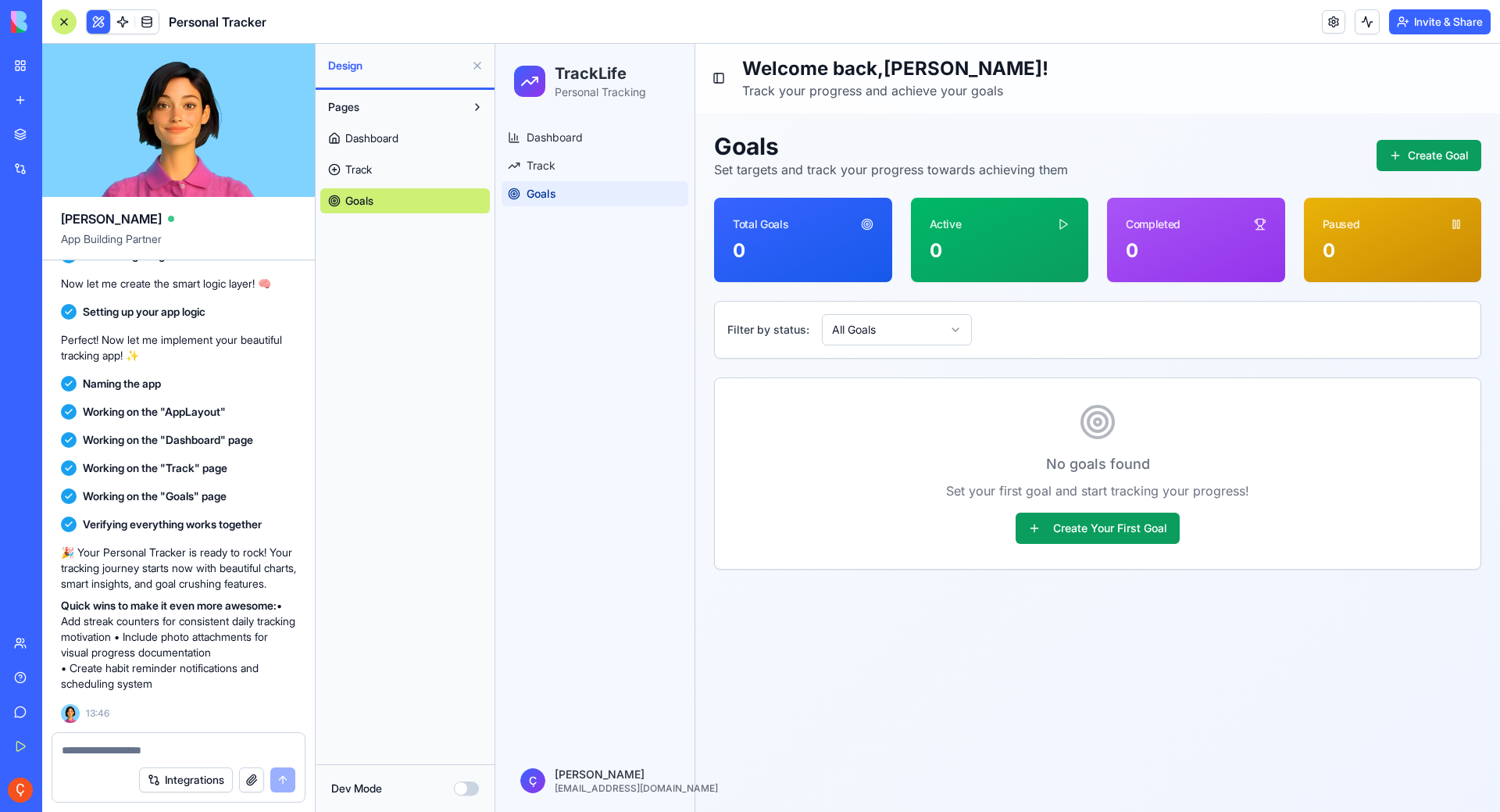
click at [400, 169] on link "Track" at bounding box center [404, 169] width 170 height 25
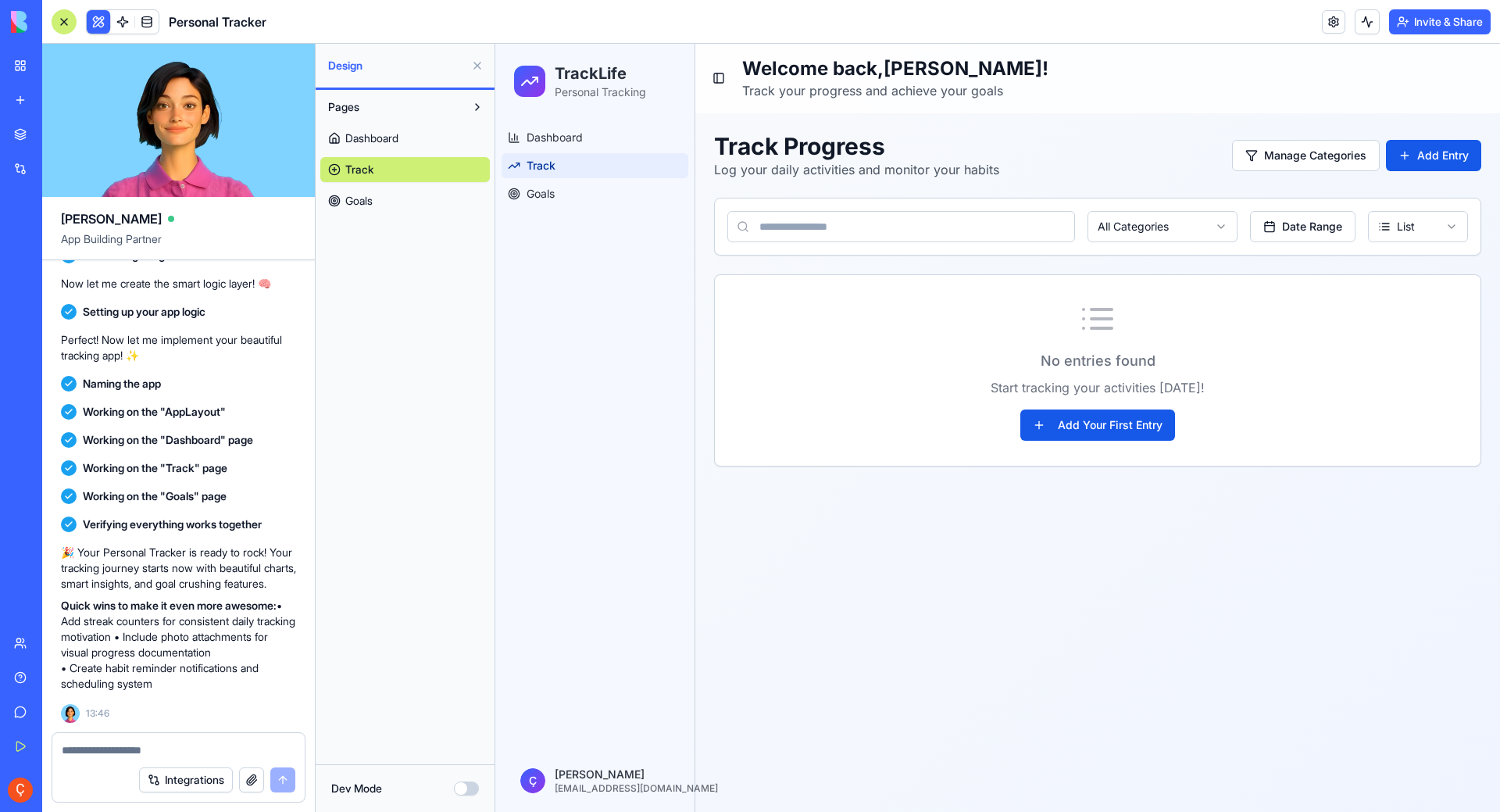
click at [390, 135] on span "Dashboard" at bounding box center [371, 138] width 53 height 16
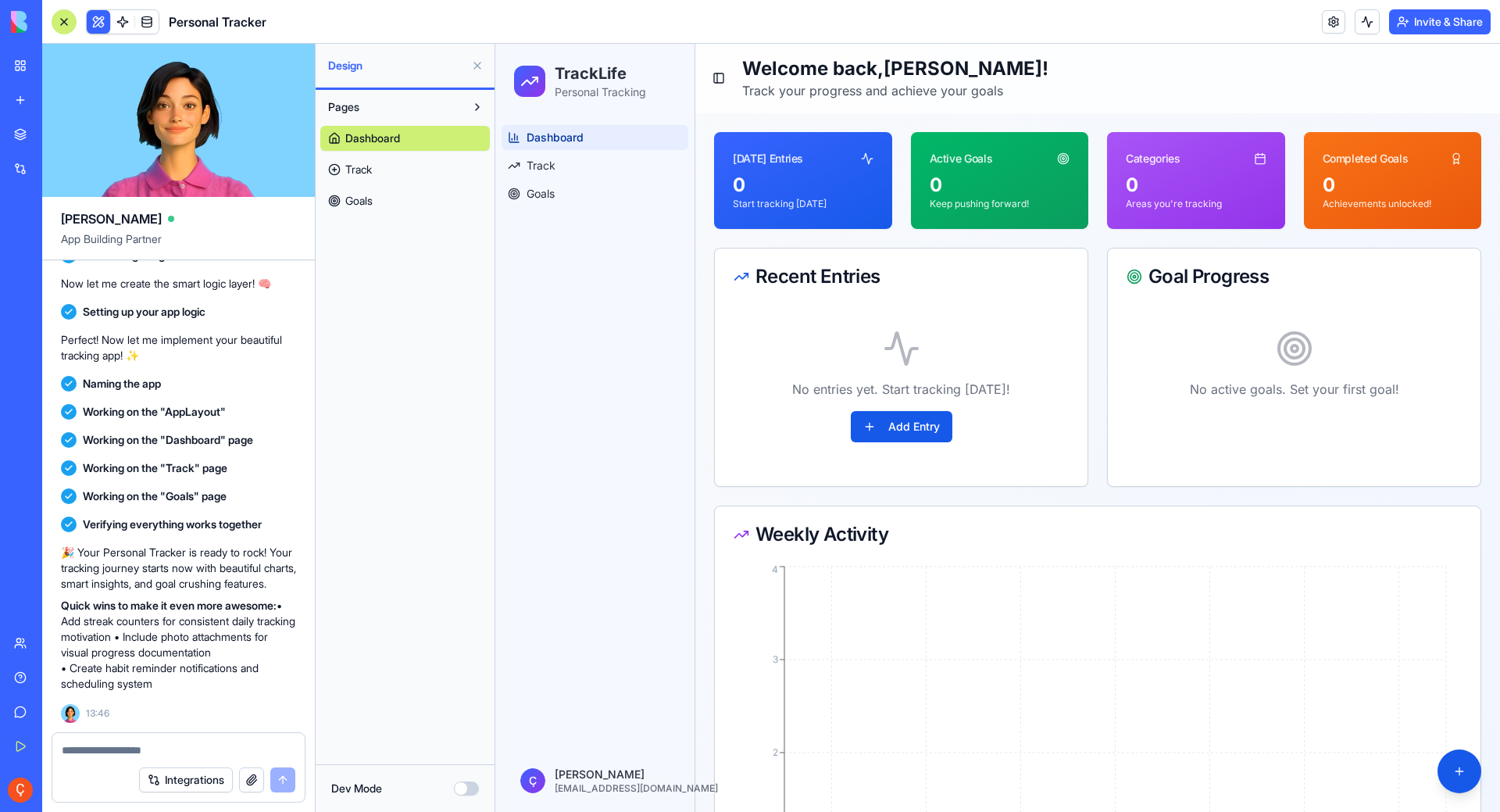
click at [775, 195] on div "0" at bounding box center [803, 184] width 141 height 25
click at [606, 142] on link "Dashboard" at bounding box center [594, 137] width 186 height 25
click at [777, 206] on p "Start tracking [DATE]" at bounding box center [803, 203] width 141 height 12
click at [765, 174] on div "0" at bounding box center [803, 184] width 141 height 25
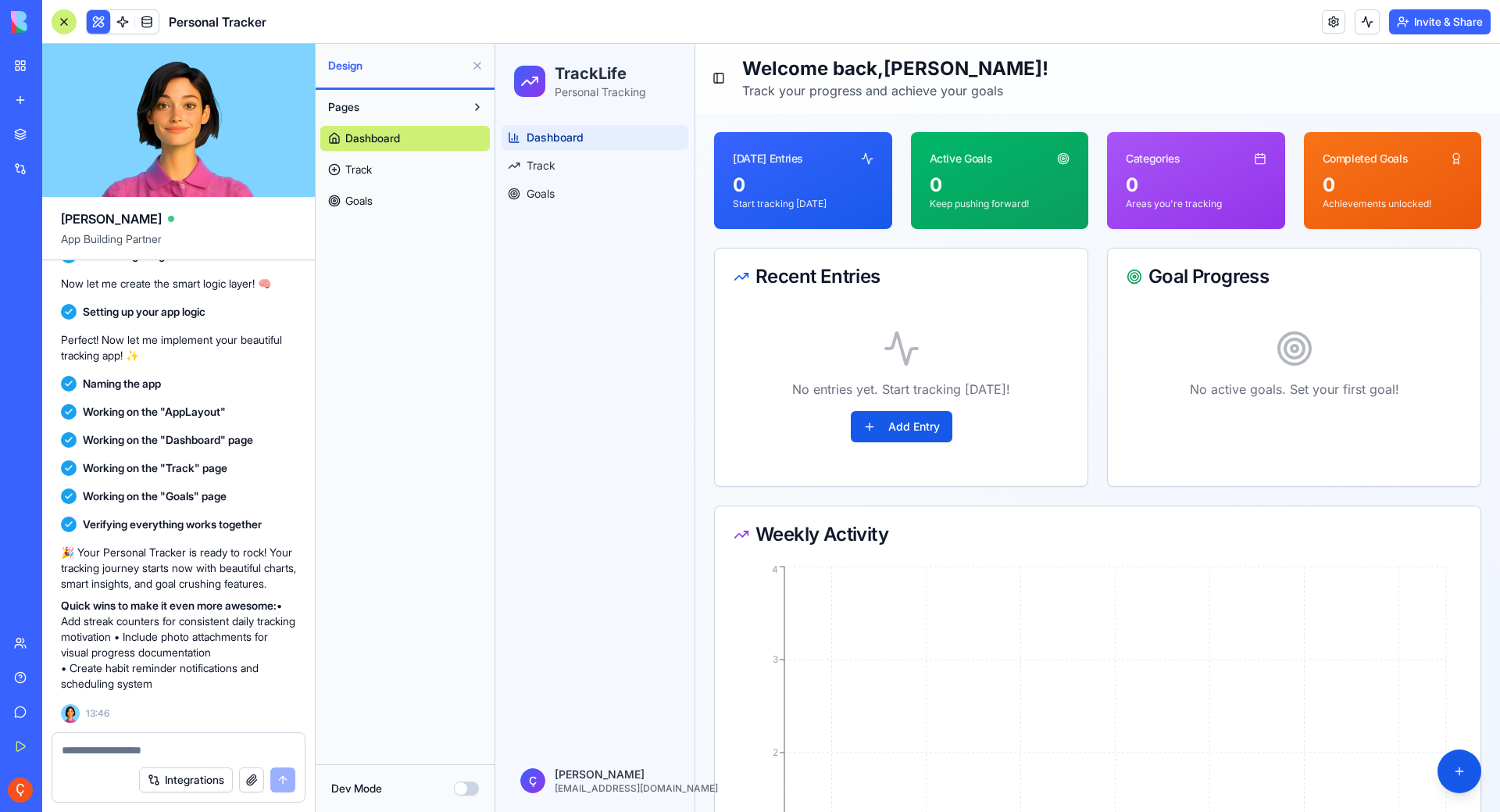
click at [756, 157] on div "[DATE] Entries" at bounding box center [768, 159] width 70 height 16
click at [772, 160] on div "[DATE] Entries" at bounding box center [768, 159] width 70 height 16
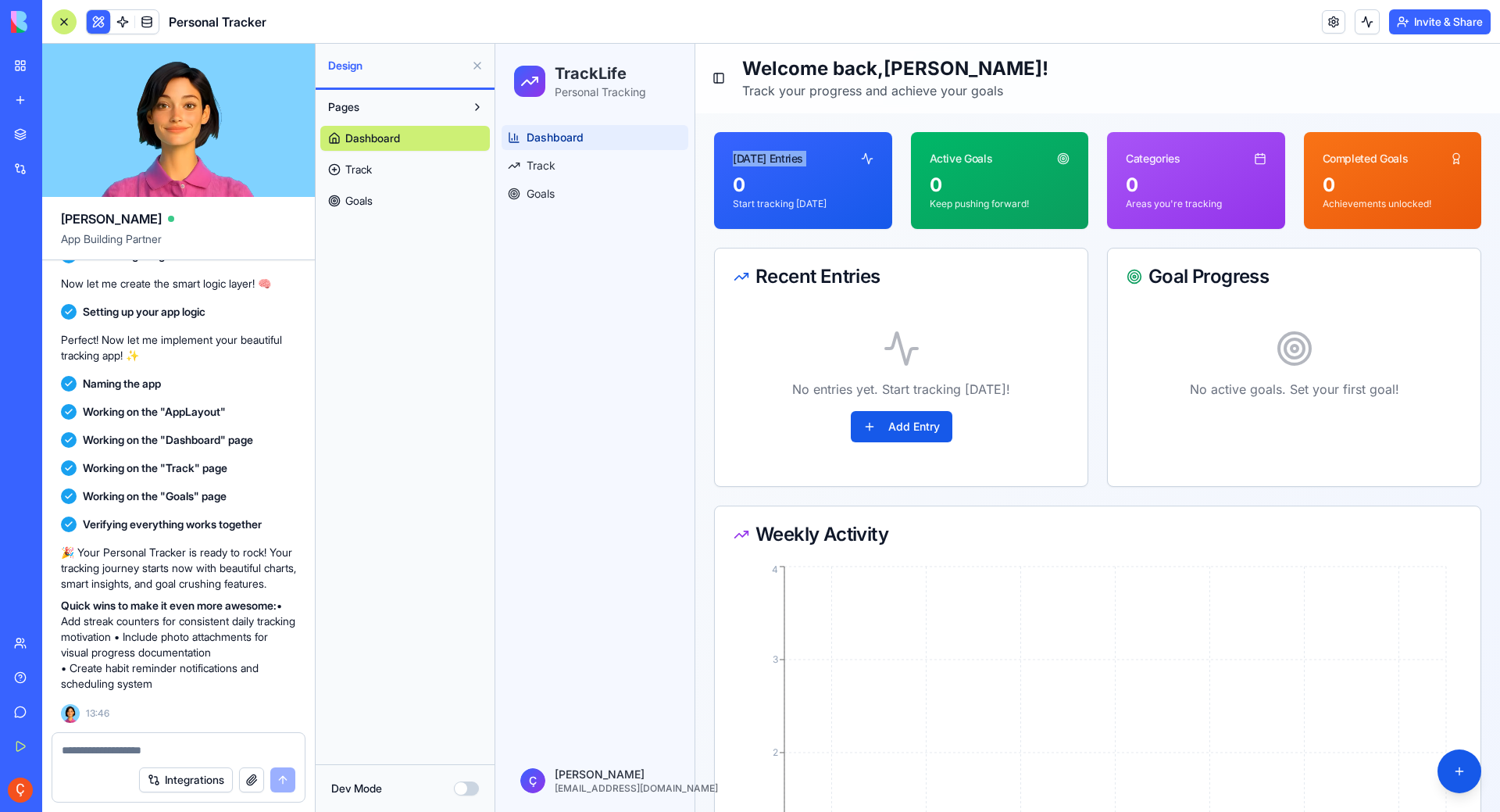
click at [772, 160] on div "[DATE] Entries" at bounding box center [768, 159] width 70 height 16
click at [475, 790] on button "Dev Mode" at bounding box center [466, 788] width 25 height 14
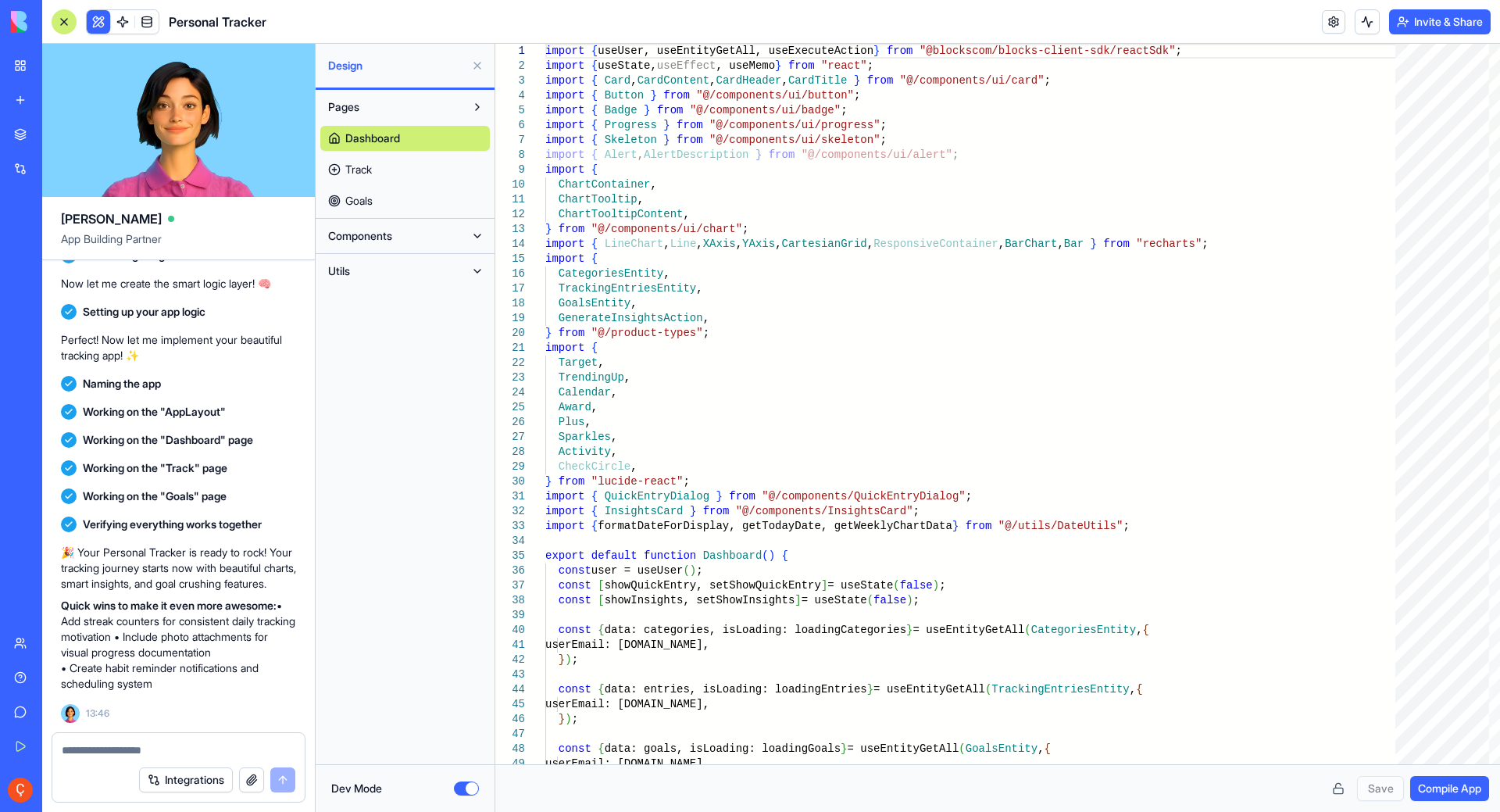
click at [455, 790] on button "Dev Mode" at bounding box center [466, 788] width 25 height 14
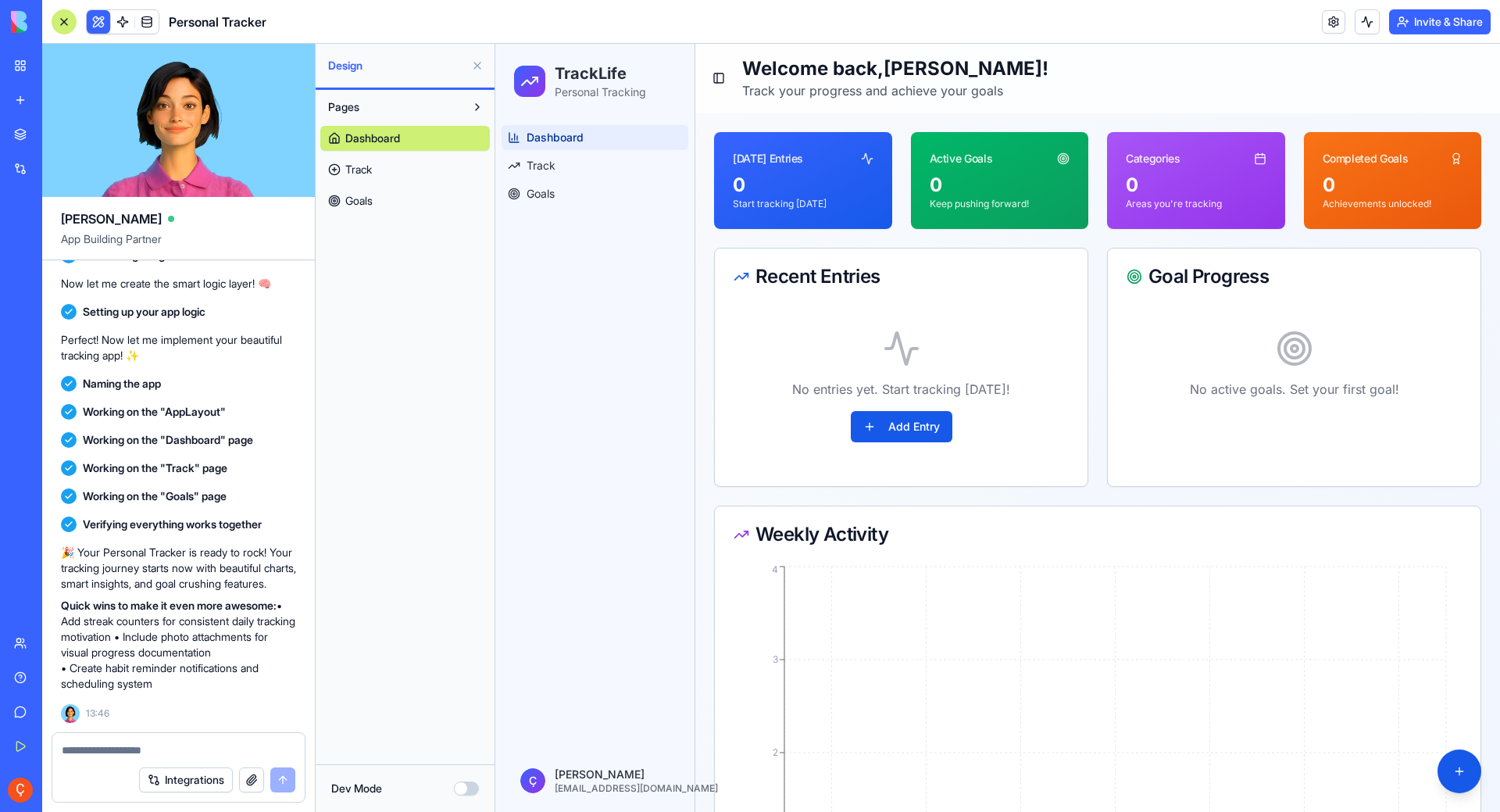
click at [549, 136] on span "Dashboard" at bounding box center [555, 137] width 57 height 16
click at [945, 284] on div "Recent Entries" at bounding box center [901, 276] width 336 height 19
drag, startPoint x: 945, startPoint y: 284, endPoint x: 1439, endPoint y: 768, distance: 691.6
click at [1439, 768] on button at bounding box center [1459, 770] width 44 height 44
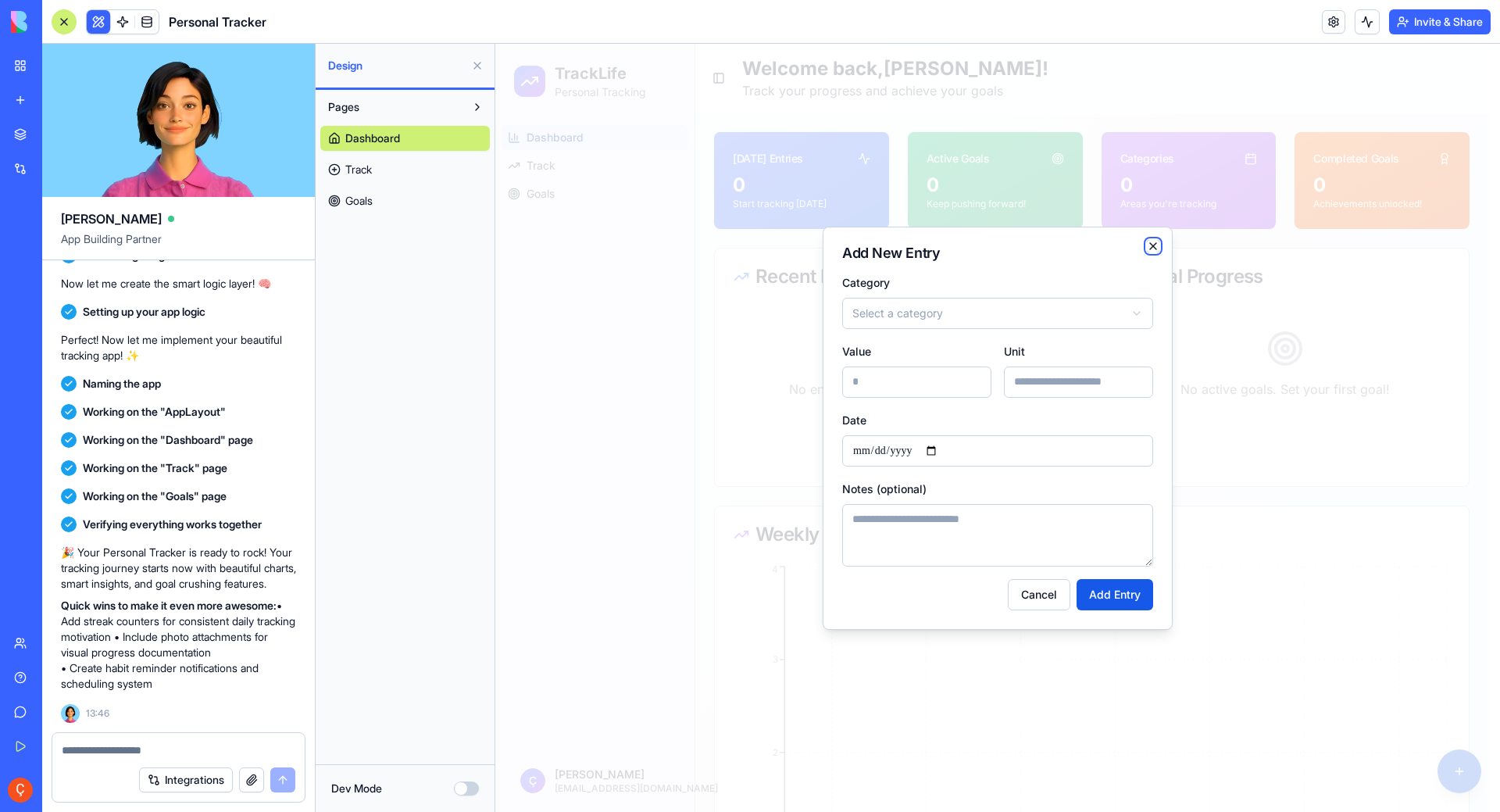
click at [1151, 245] on icon "button" at bounding box center [1152, 246] width 6 height 6
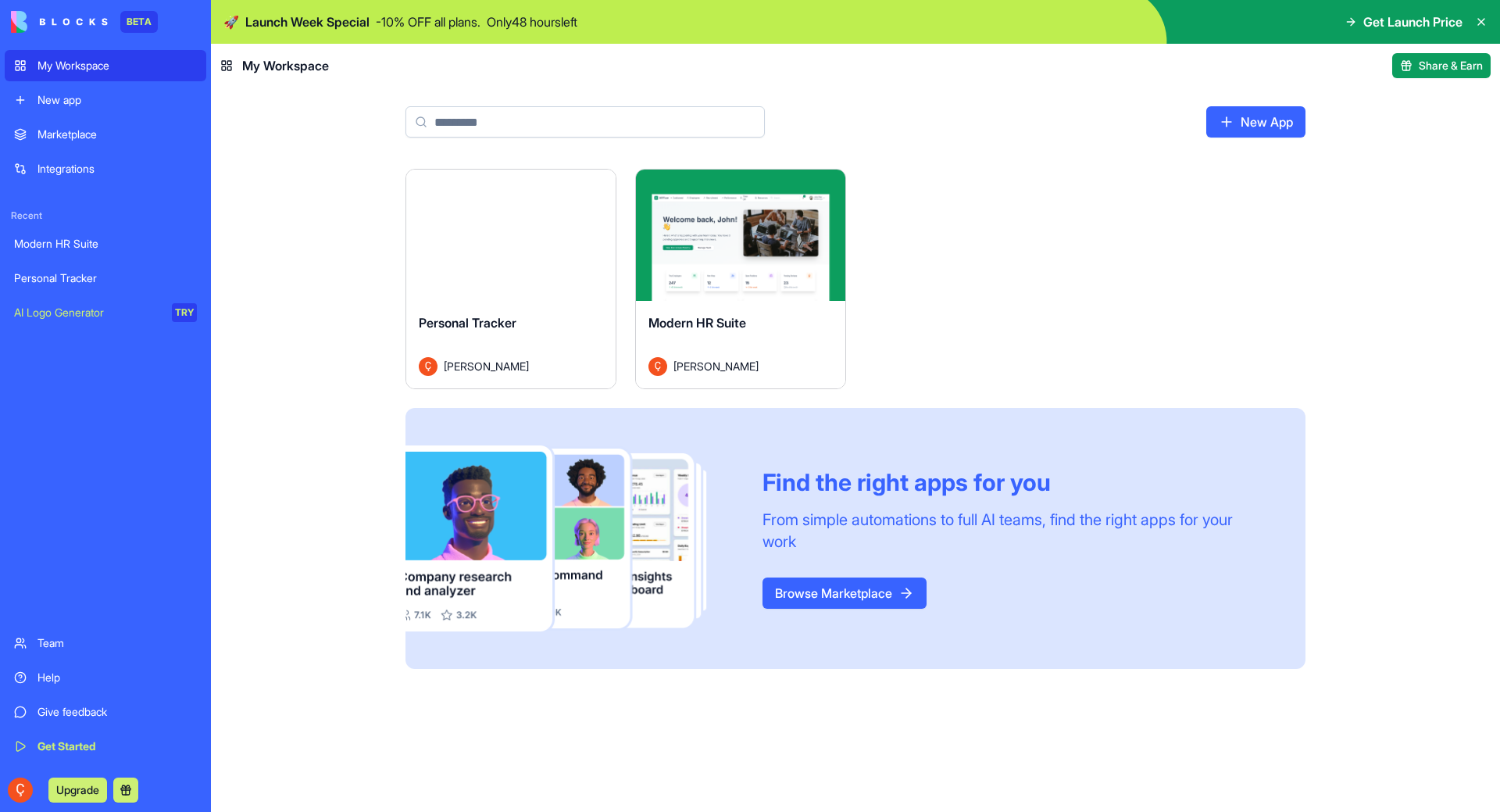
click at [540, 260] on div "Launch" at bounding box center [511, 235] width 210 height 132
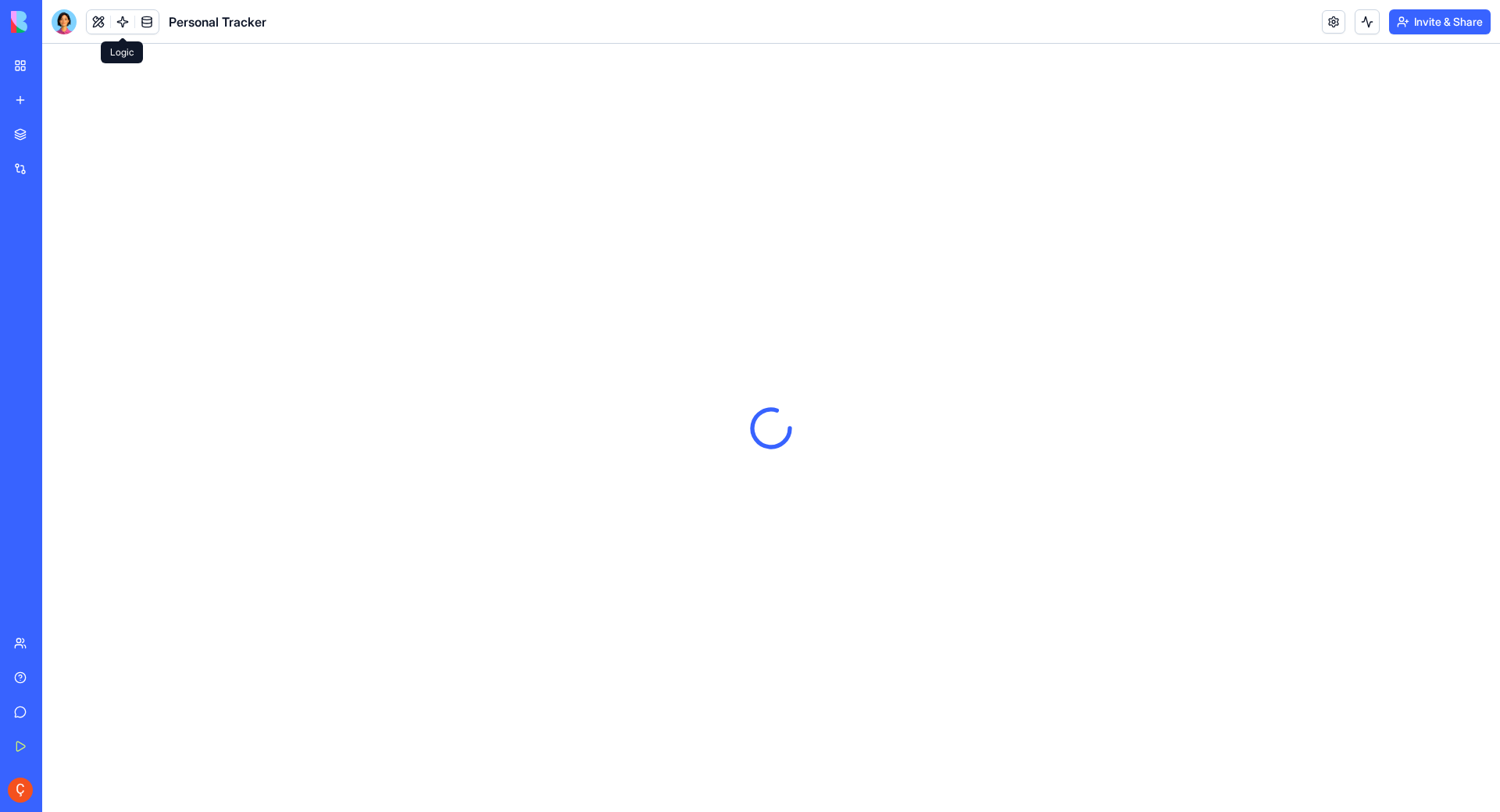
click at [124, 18] on link at bounding box center [122, 21] width 23 height 23
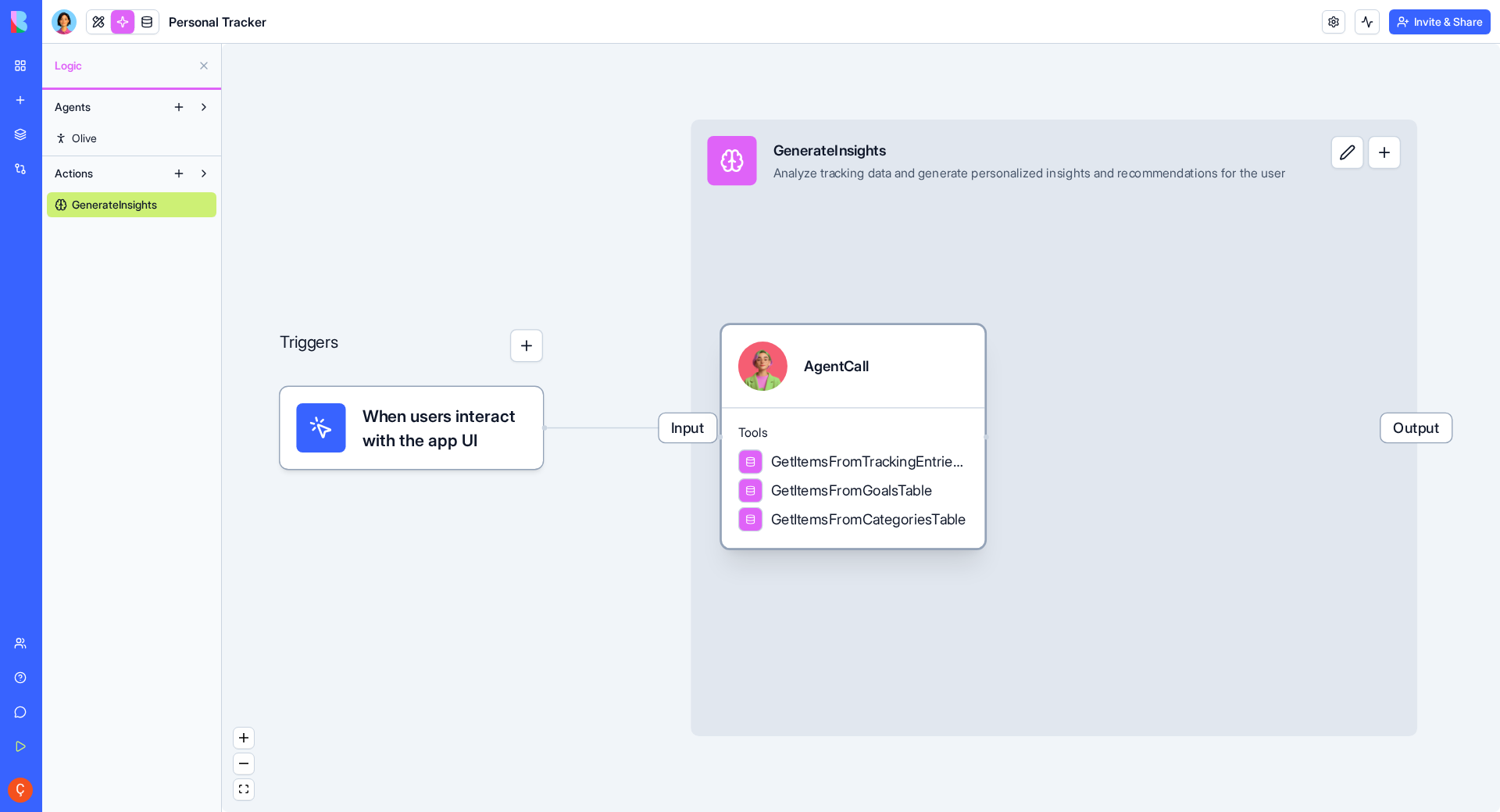
click at [871, 478] on div "GetItemsFromGoalsTable" at bounding box center [835, 490] width 195 height 25
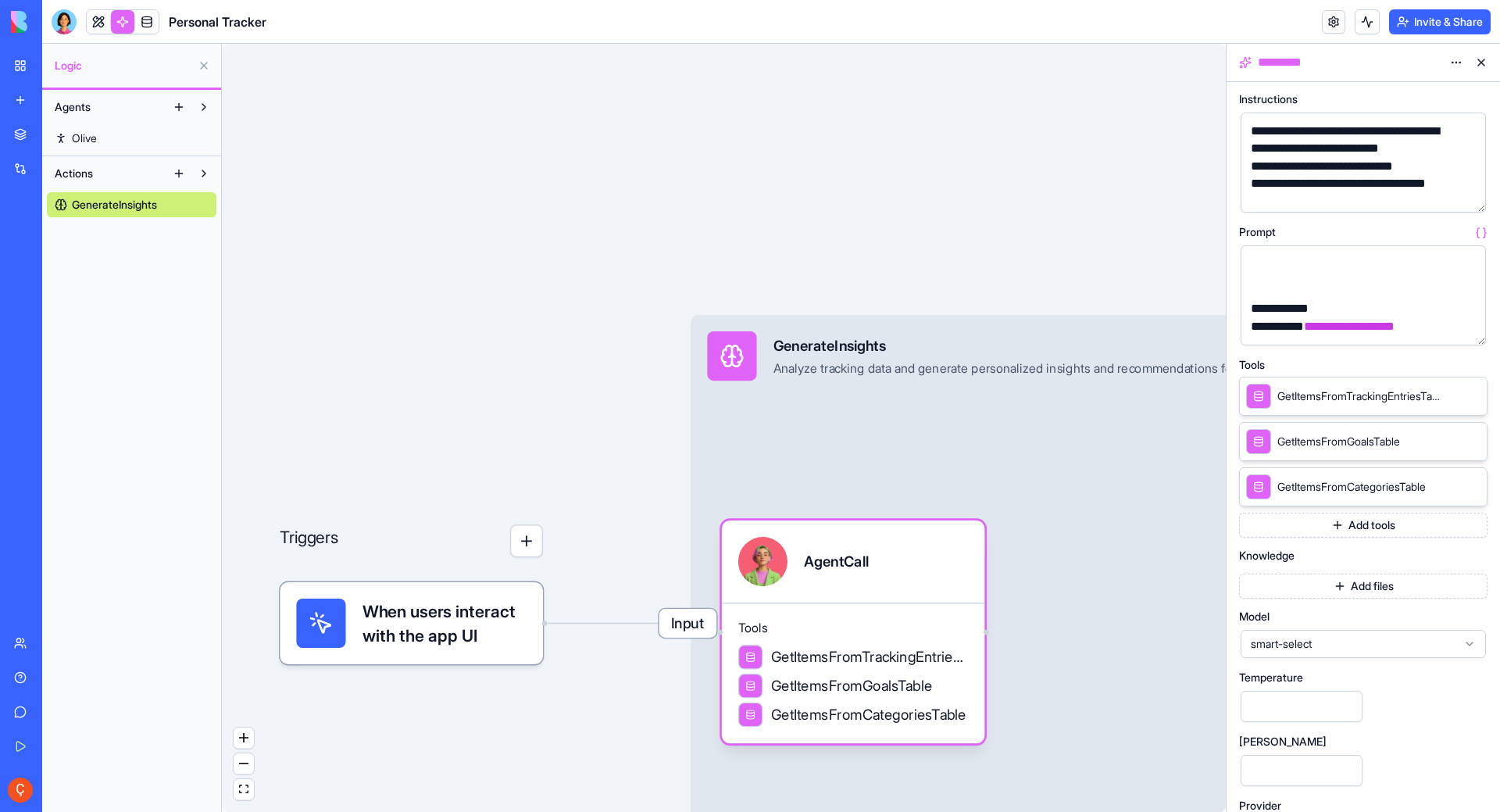
scroll to position [114, 0]
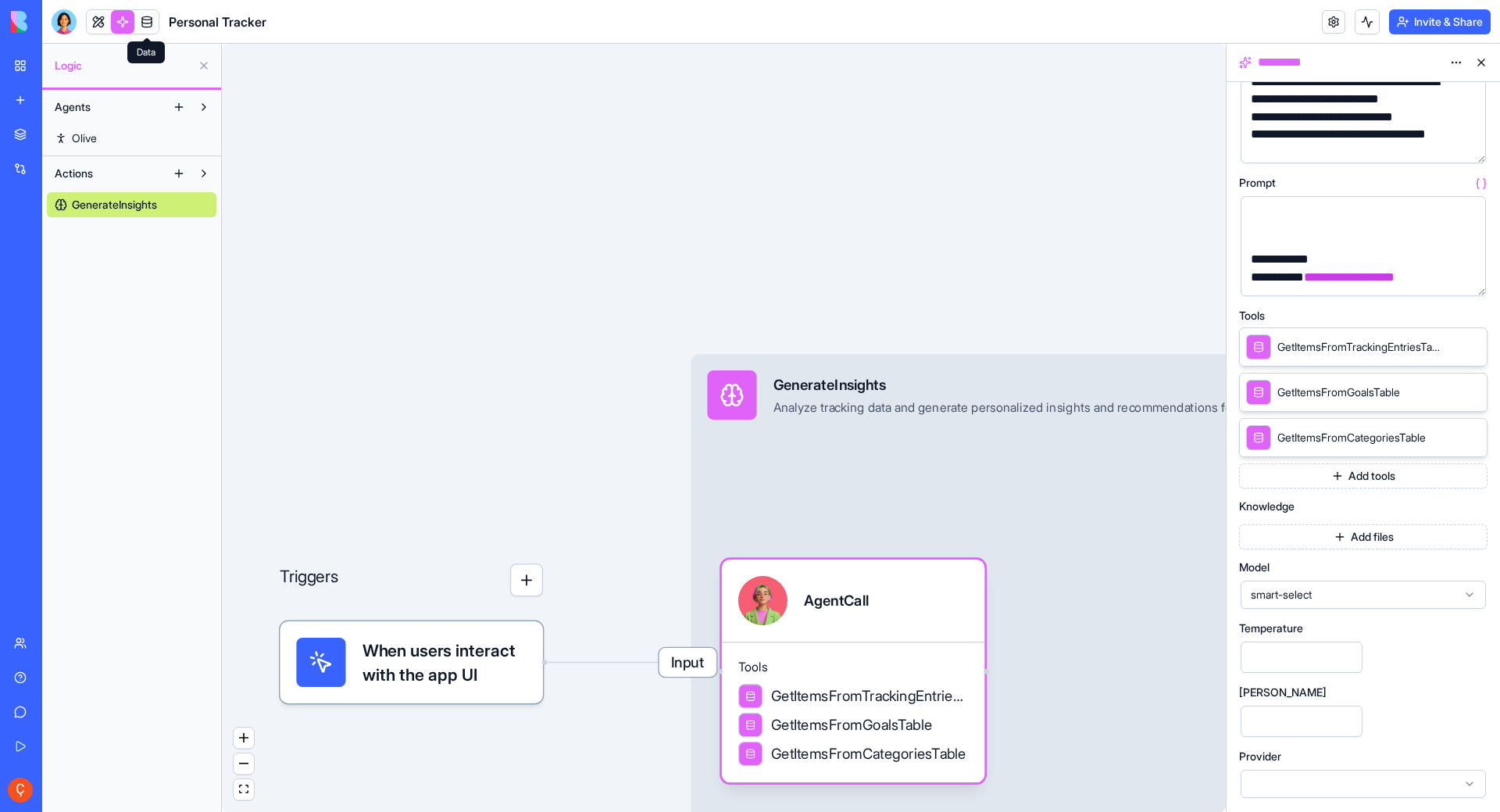
click at [146, 22] on link at bounding box center [146, 21] width 23 height 23
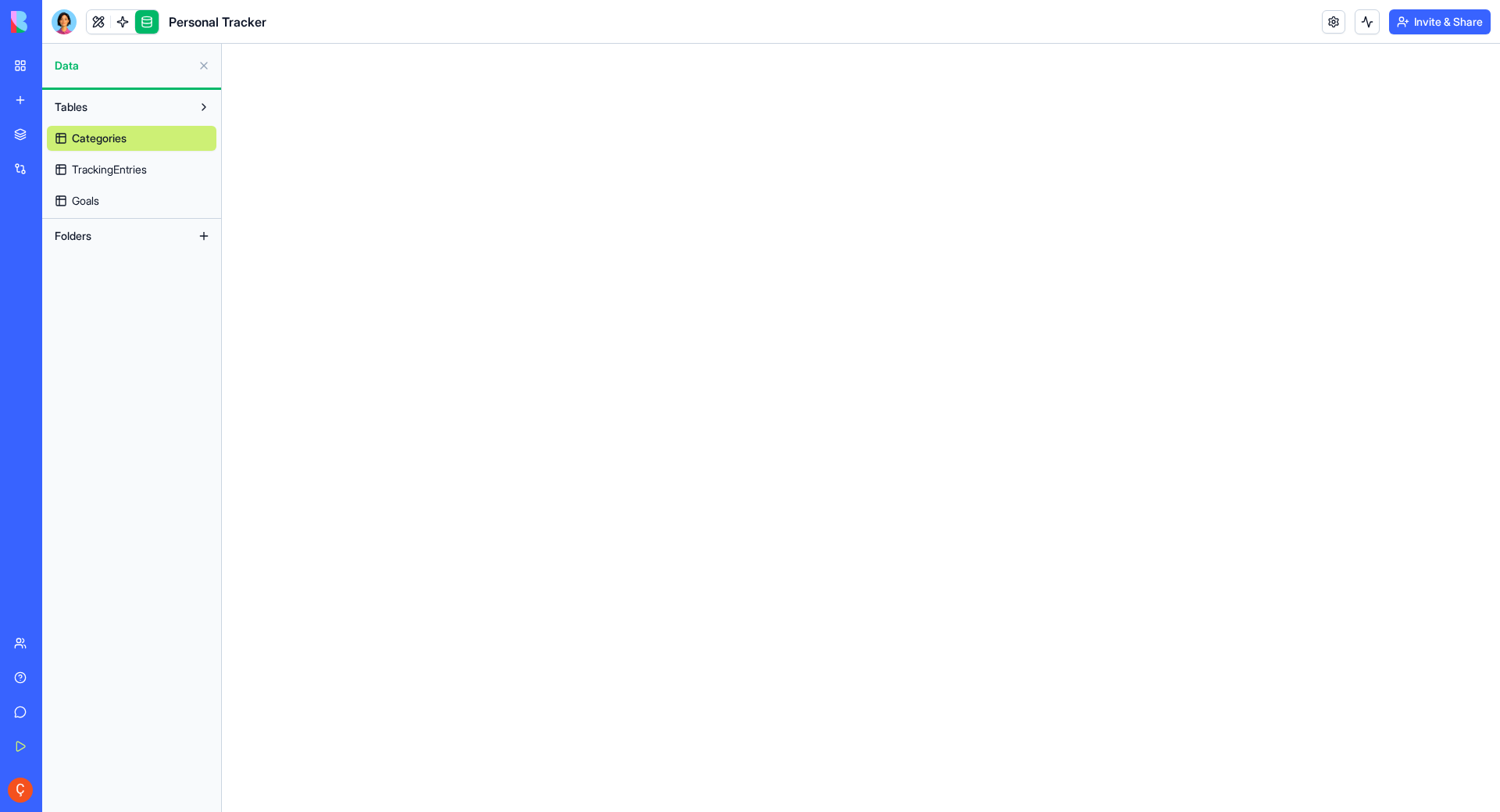
click at [639, 365] on main at bounding box center [860, 427] width 1278 height 768
